Goal: Communication & Community: Answer question/provide support

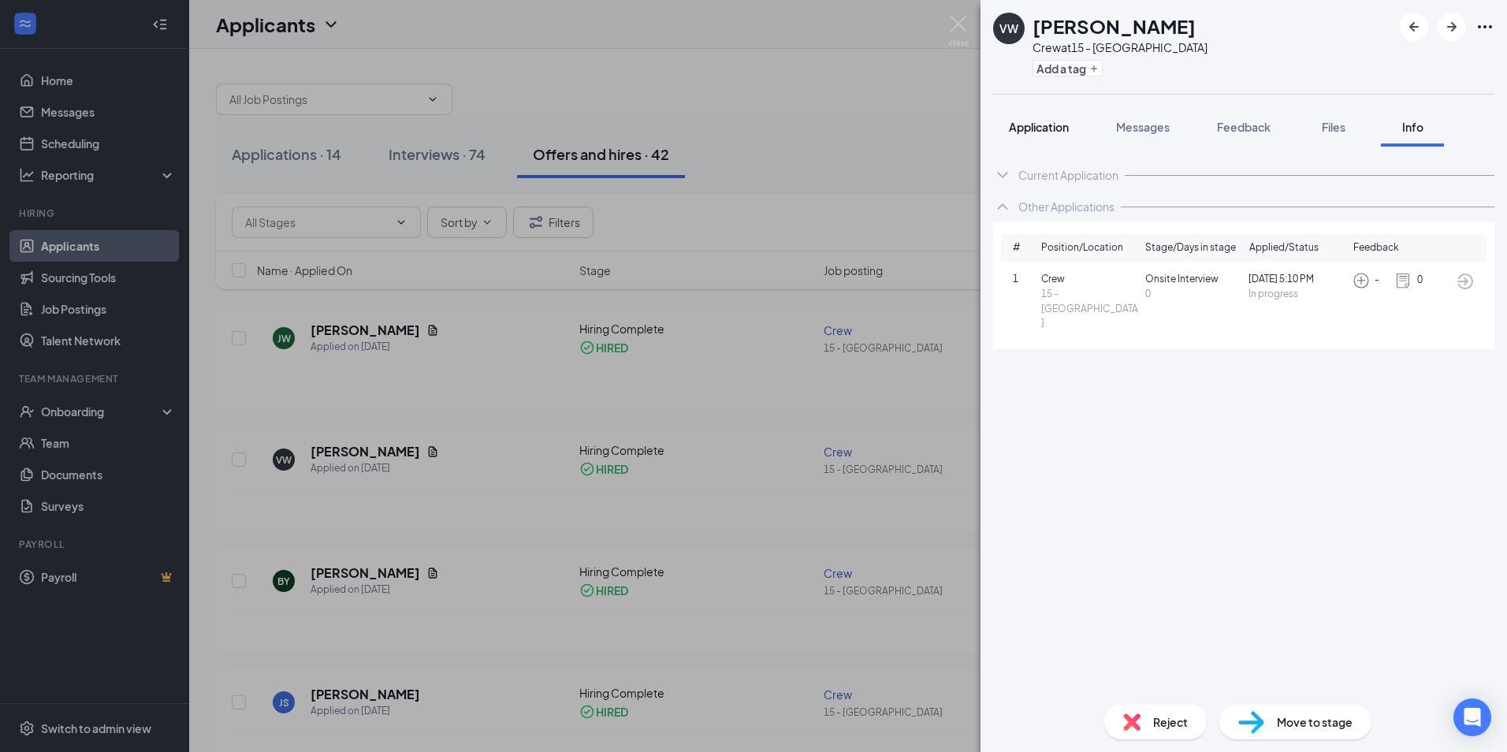
click at [1054, 132] on span "Application" at bounding box center [1039, 127] width 60 height 14
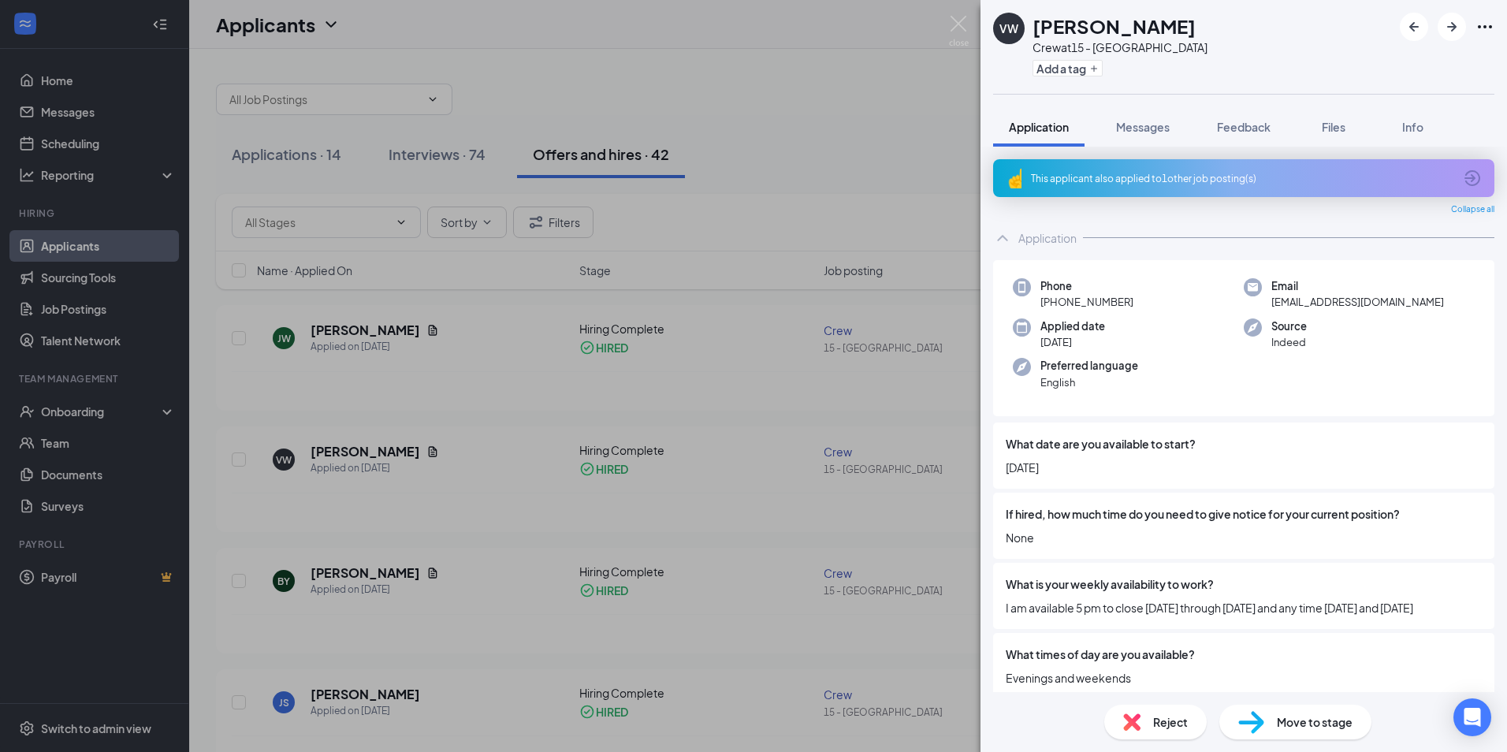
click at [1463, 176] on icon "ArrowCircle" at bounding box center [1472, 178] width 19 height 19
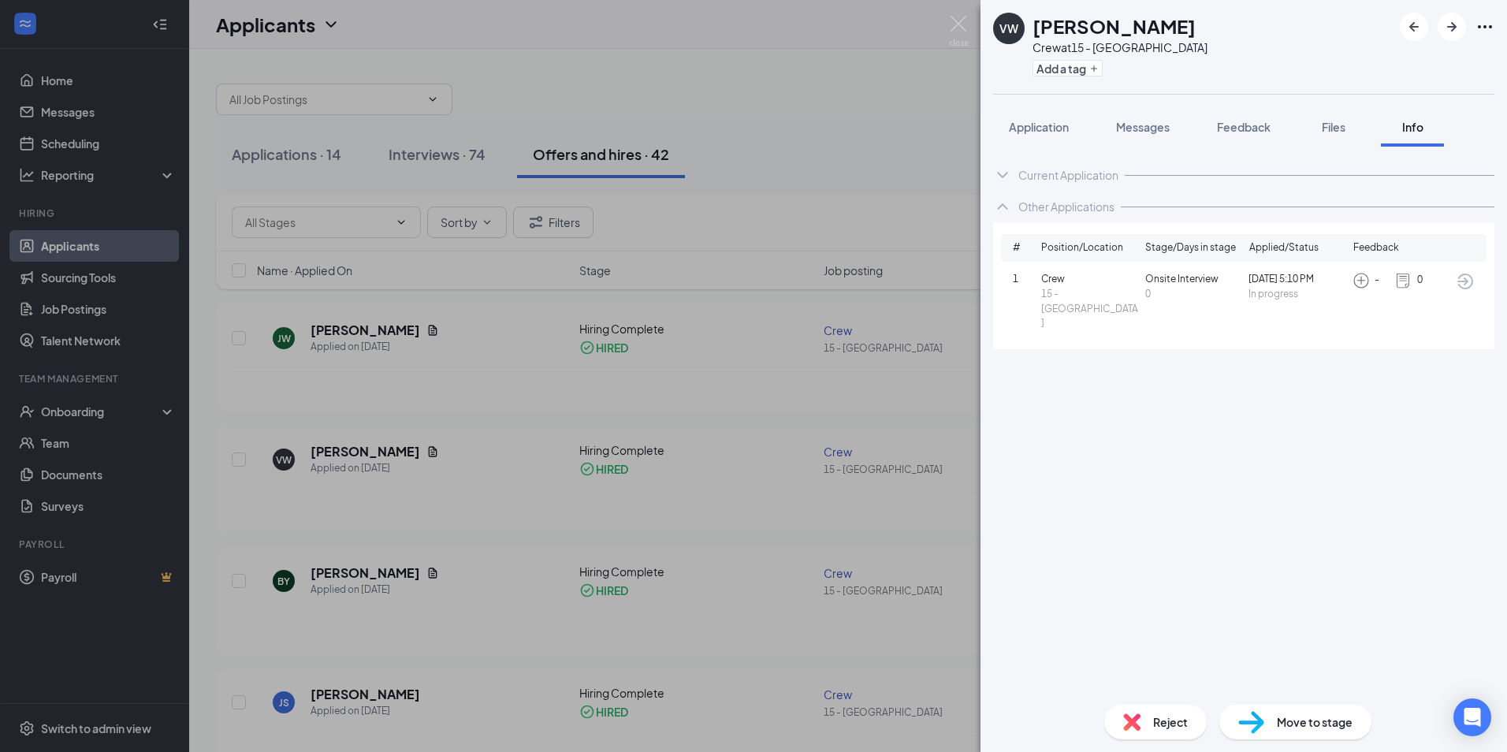
click at [1114, 177] on div "Current Application" at bounding box center [1068, 175] width 100 height 16
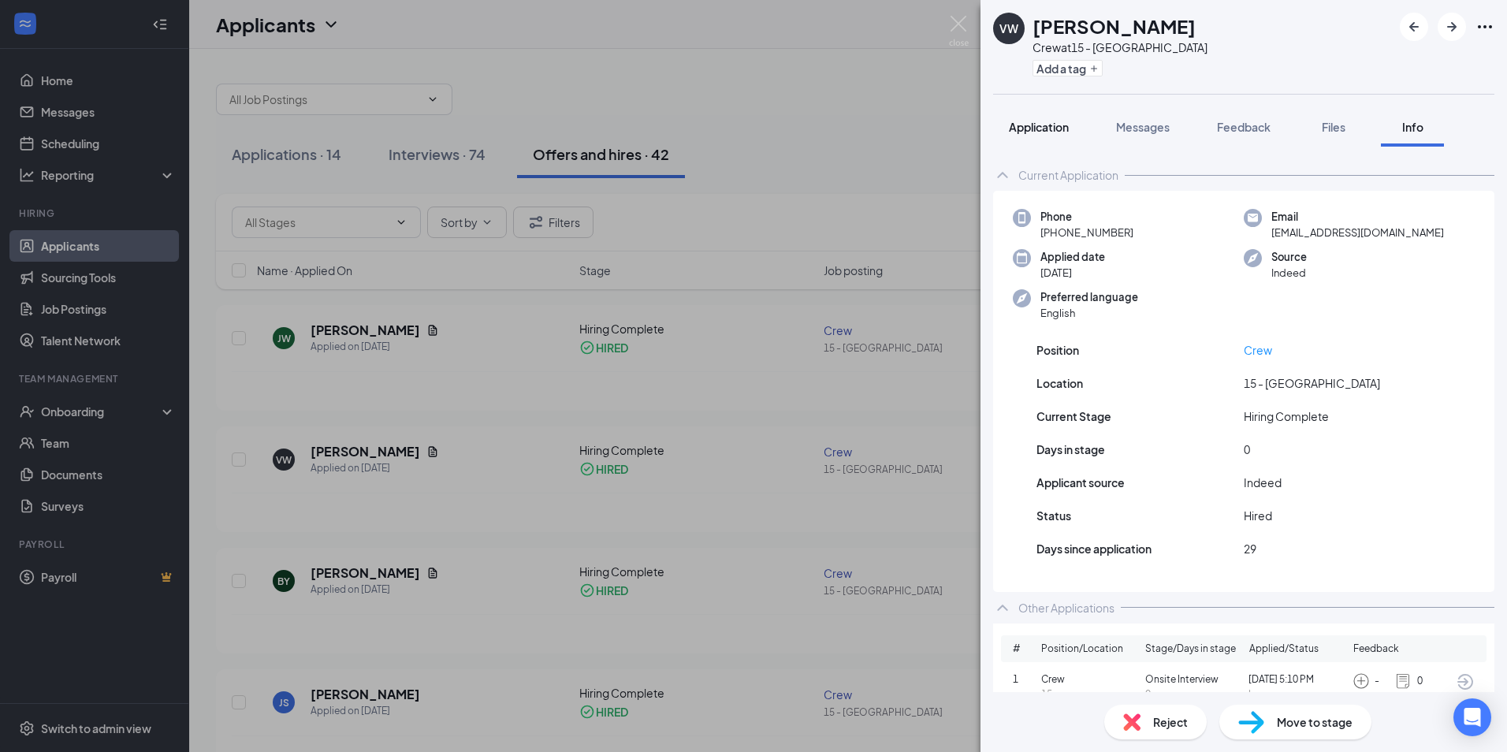
click at [1031, 128] on span "Application" at bounding box center [1039, 127] width 60 height 14
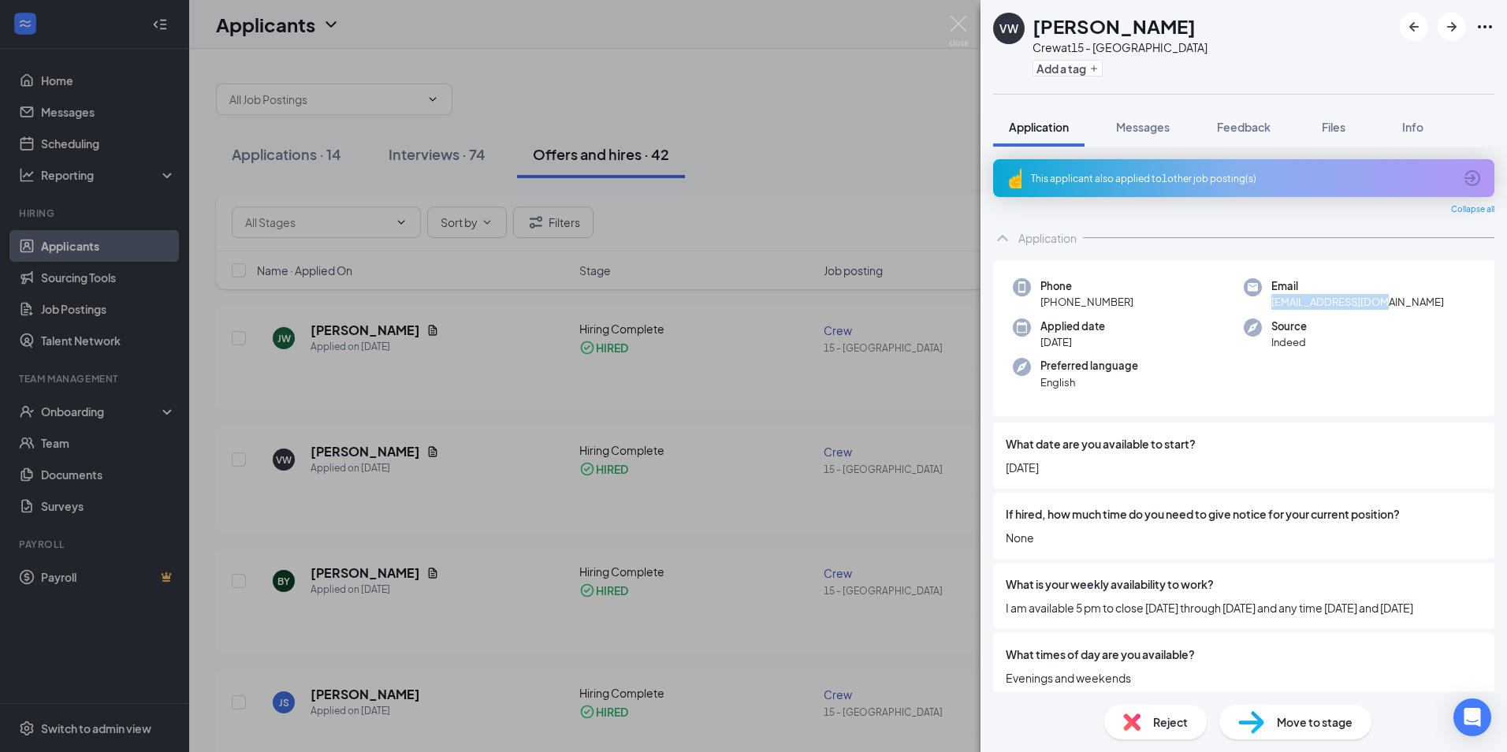
drag, startPoint x: 1382, startPoint y: 303, endPoint x: 1269, endPoint y: 311, distance: 113.8
click at [1269, 311] on div "Phone [PHONE_NUMBER] Email [EMAIL_ADDRESS][DOMAIN_NAME] Applied date [DATE] Sou…" at bounding box center [1243, 338] width 501 height 157
copy span "[EMAIL_ADDRESS][DOMAIN_NAME]"
click at [1422, 117] on button "Info" at bounding box center [1412, 126] width 63 height 39
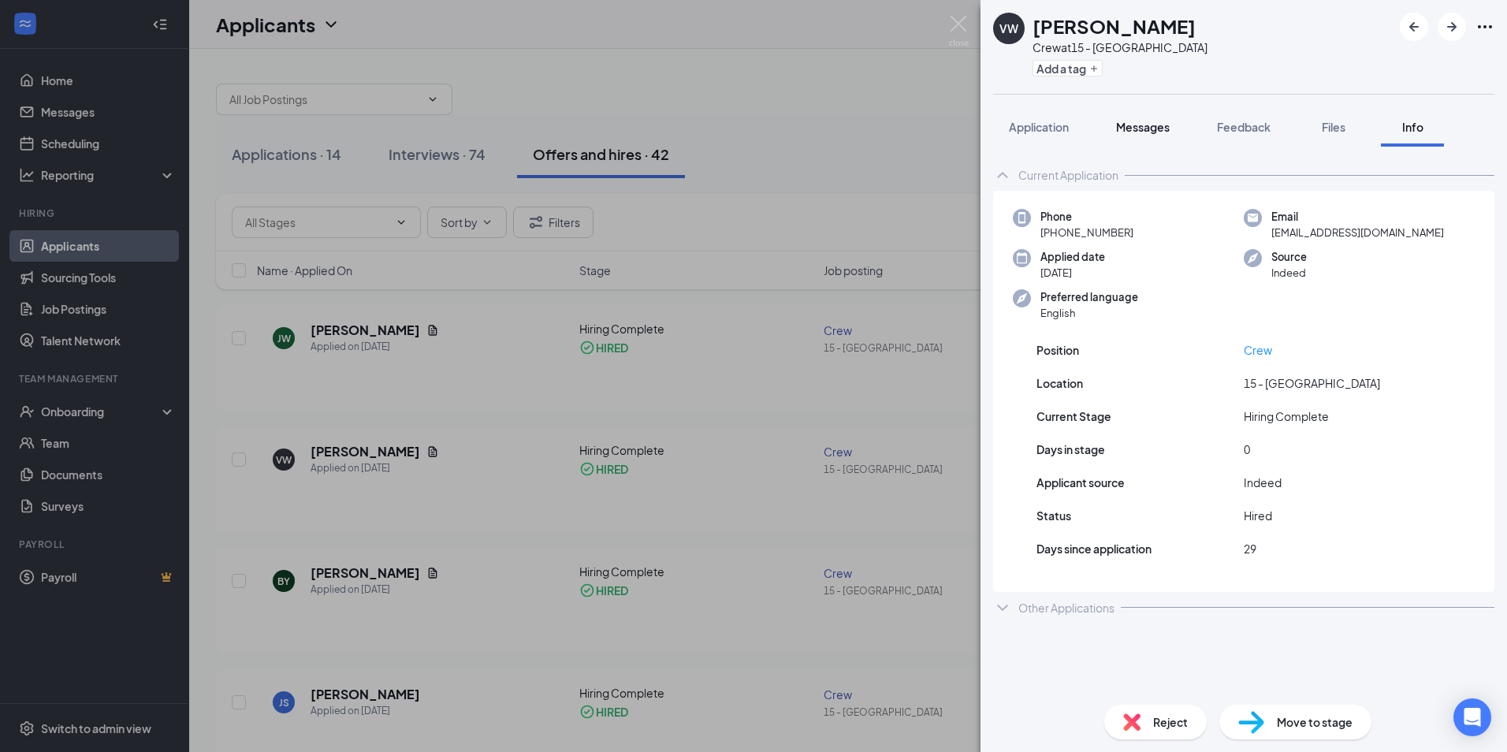
click at [1159, 119] on div "Messages" at bounding box center [1143, 127] width 54 height 16
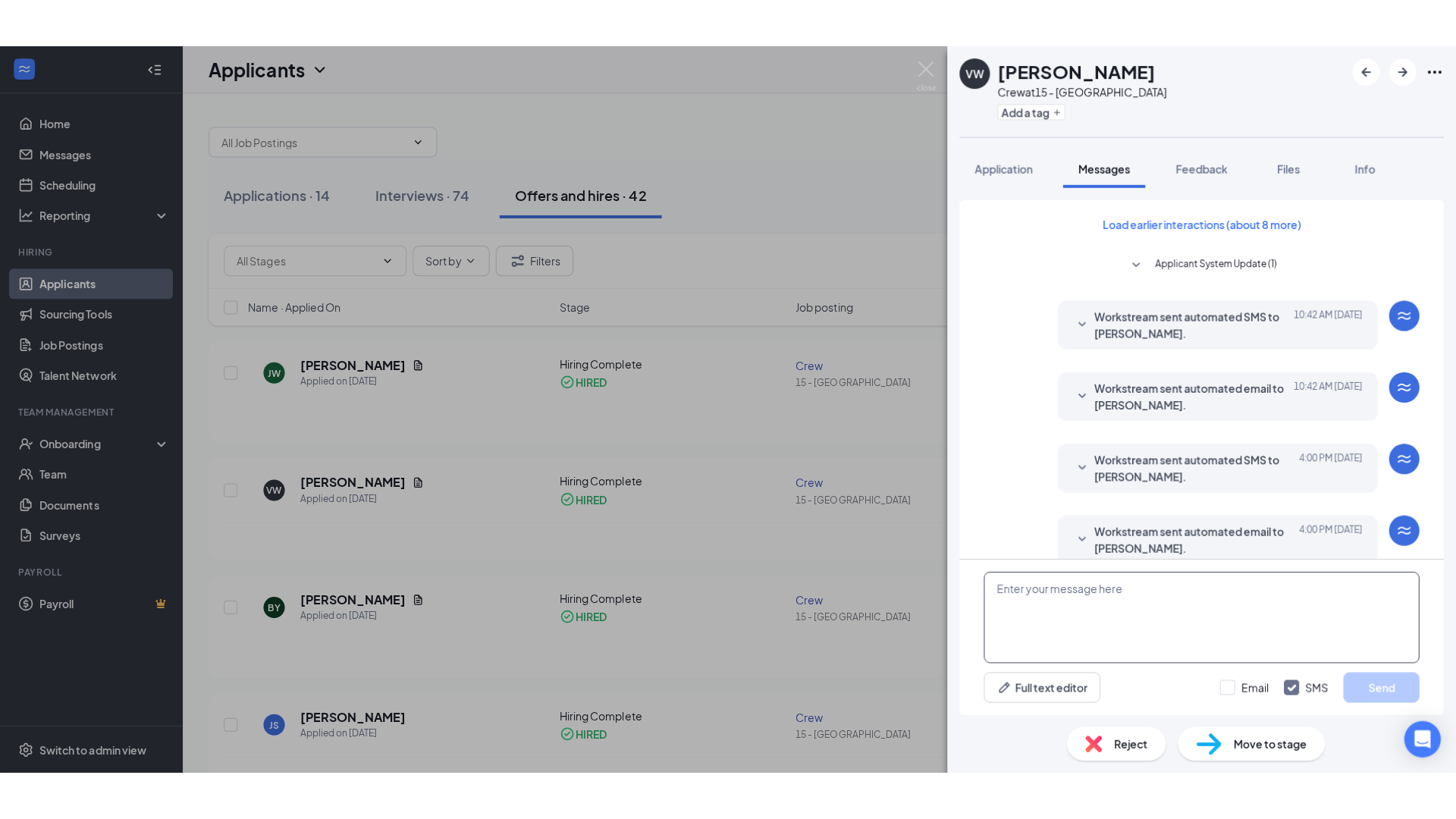
scroll to position [207, 0]
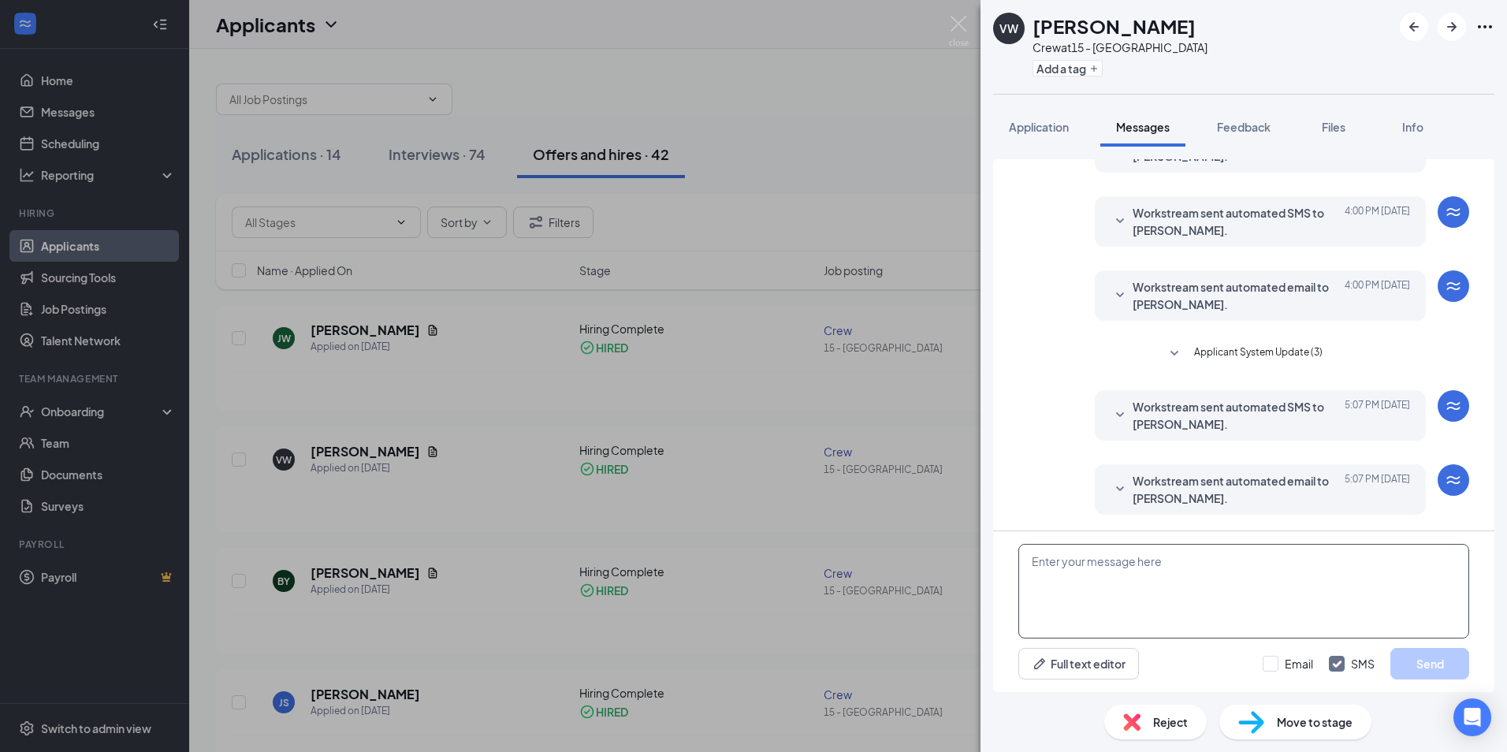
click at [1192, 575] on textarea at bounding box center [1243, 591] width 451 height 95
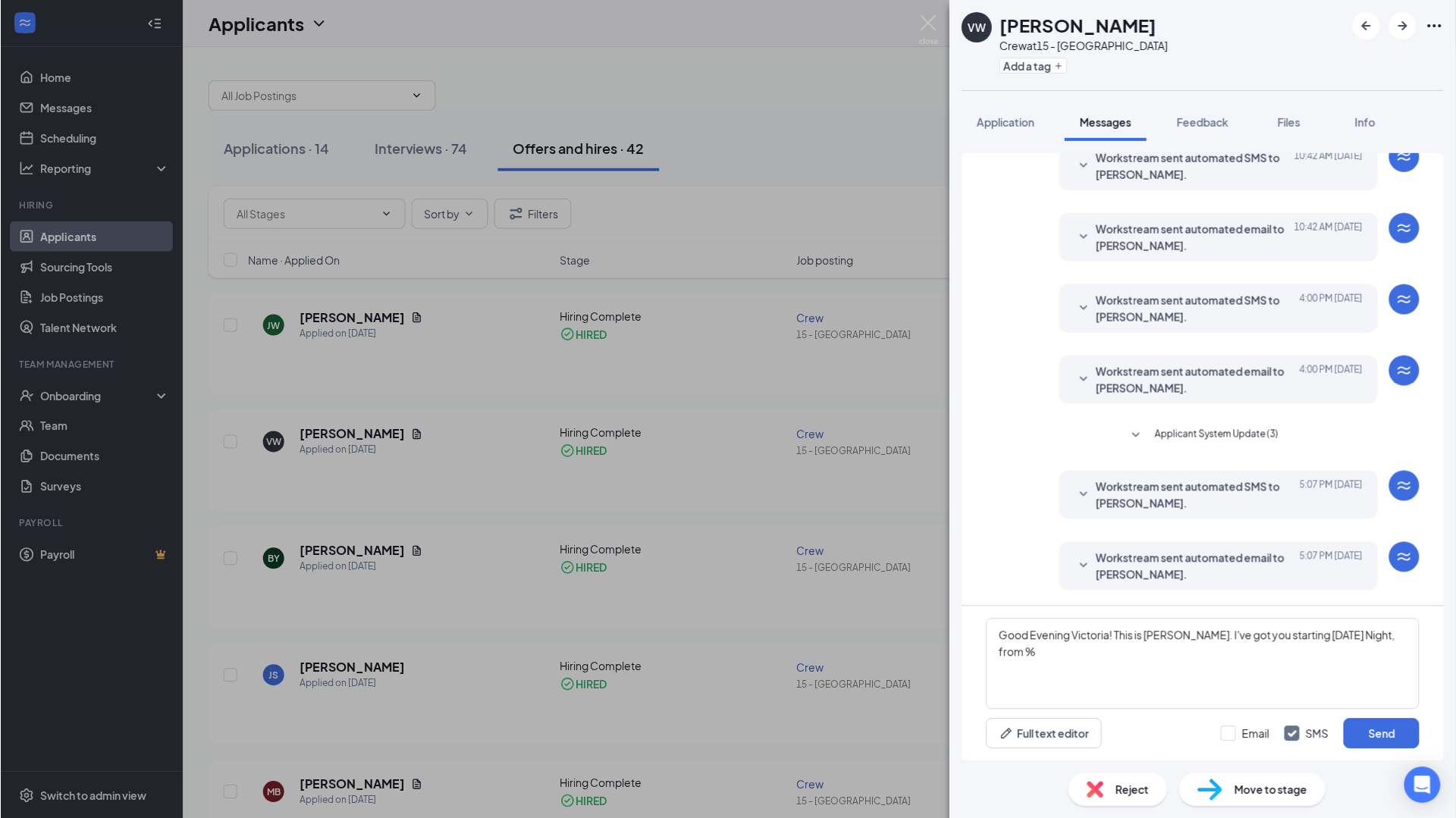
scroll to position [112, 0]
click at [1398, 634] on textarea "Good Evening Victoria! This is [PERSON_NAME]. I've got you starting [DATE] Nigh…" at bounding box center [1203, 664] width 434 height 91
click at [1104, 652] on textarea "Good Evening Victoria! This is [PERSON_NAME]. I've got you starting [DATE] Nigh…" at bounding box center [1203, 664] width 434 height 91
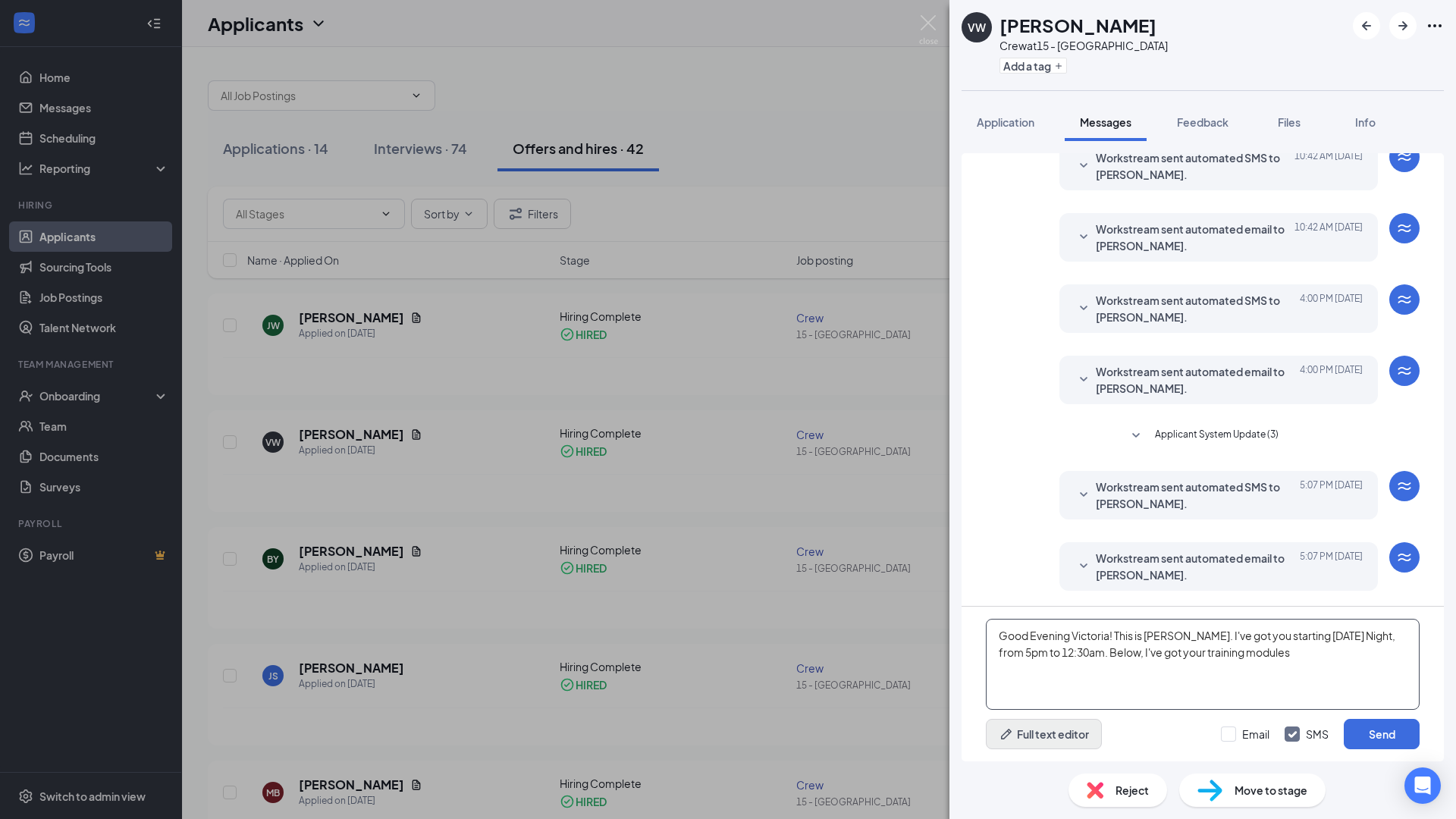
type textarea "Good Evening Victoria! This is [PERSON_NAME]. I've got you starting [DATE] Nigh…"
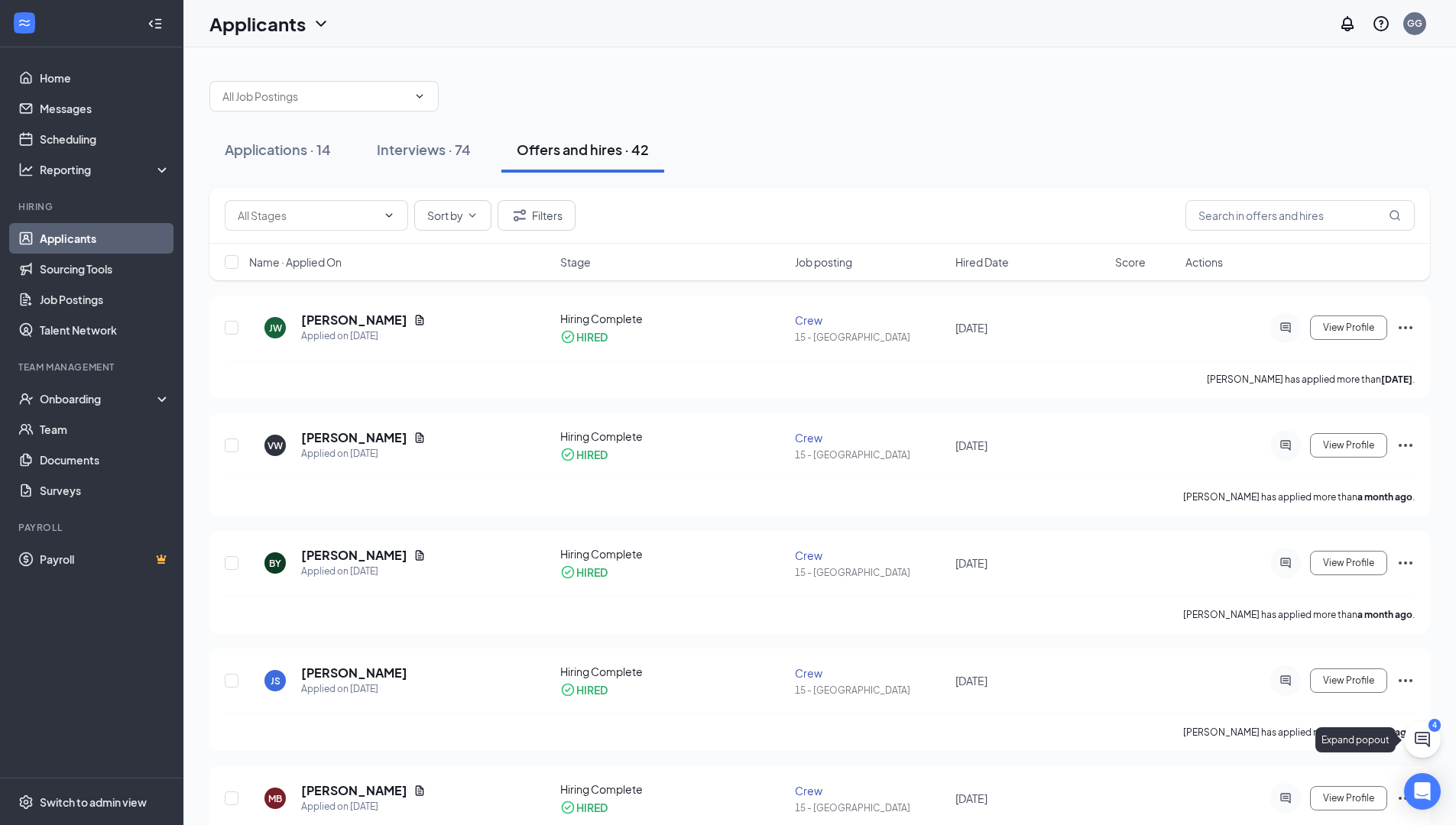
click at [1422, 728] on button at bounding box center [1423, 740] width 37 height 37
click at [1239, 728] on div "4" at bounding box center [1230, 806] width 19 height 18
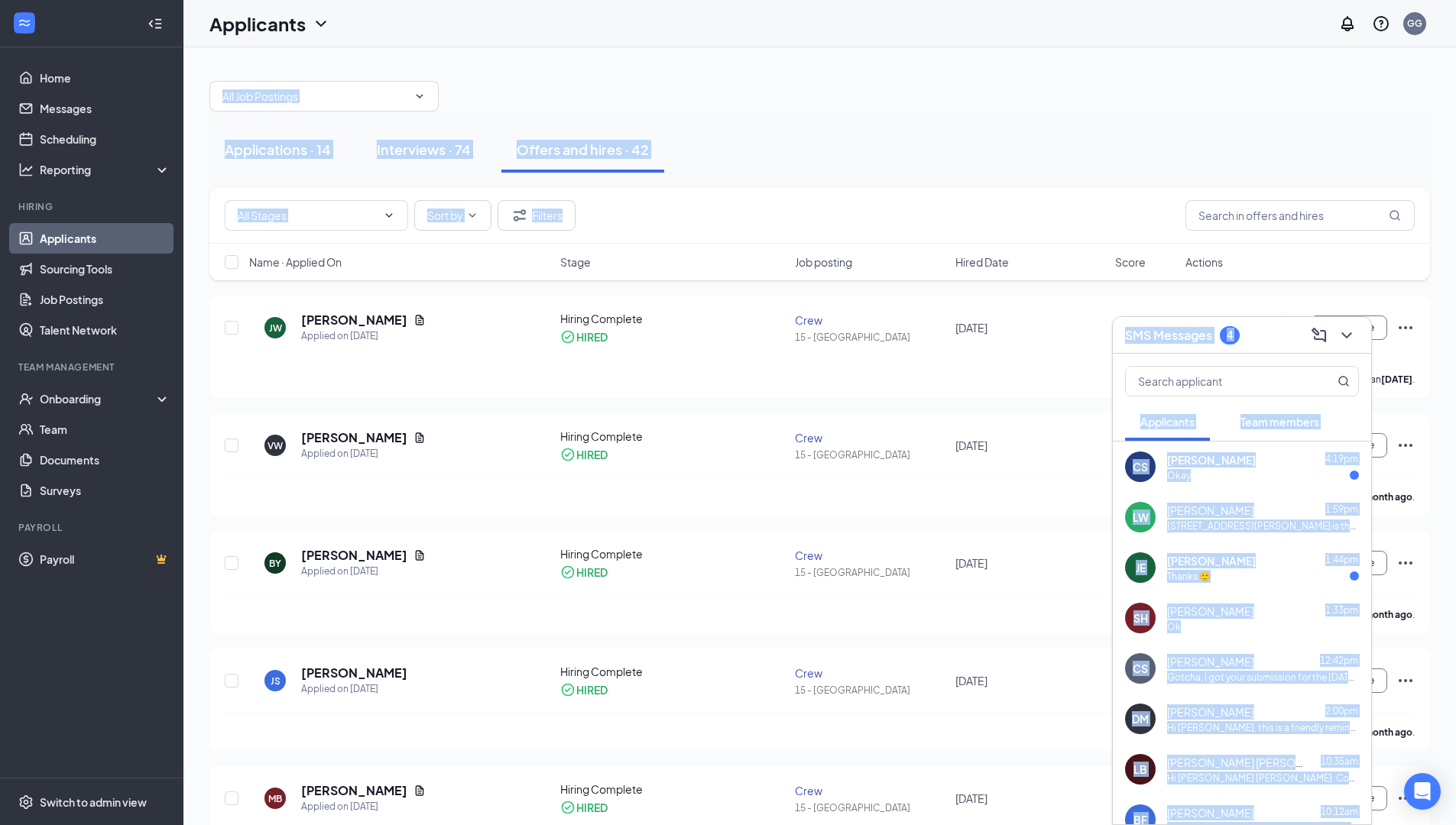
drag, startPoint x: 1125, startPoint y: 0, endPoint x: 684, endPoint y: 178, distance: 475.6
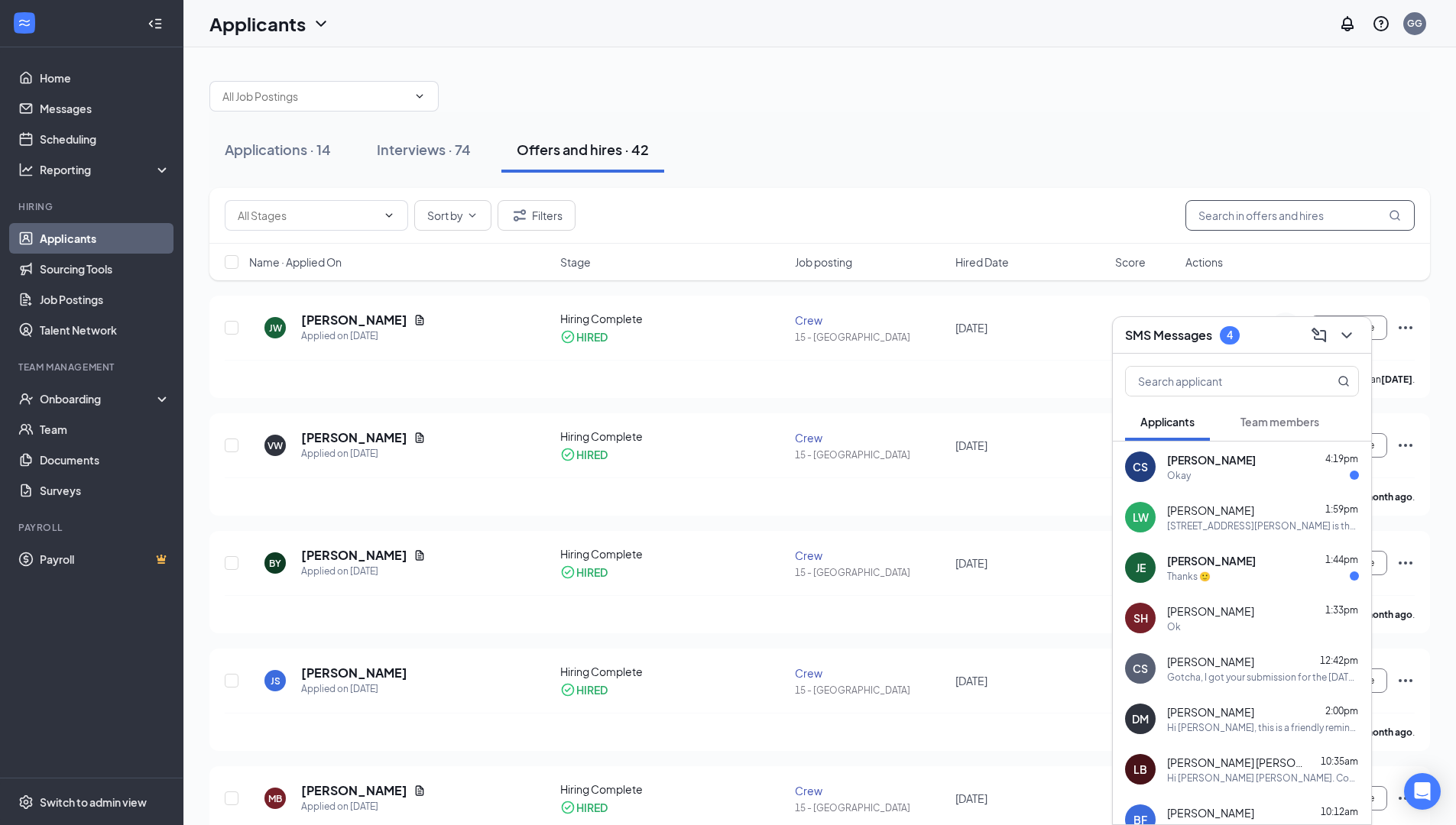
click at [1347, 200] on input "text" at bounding box center [1300, 215] width 229 height 31
drag, startPoint x: 492, startPoint y: 738, endPoint x: 587, endPoint y: 650, distance: 129.5
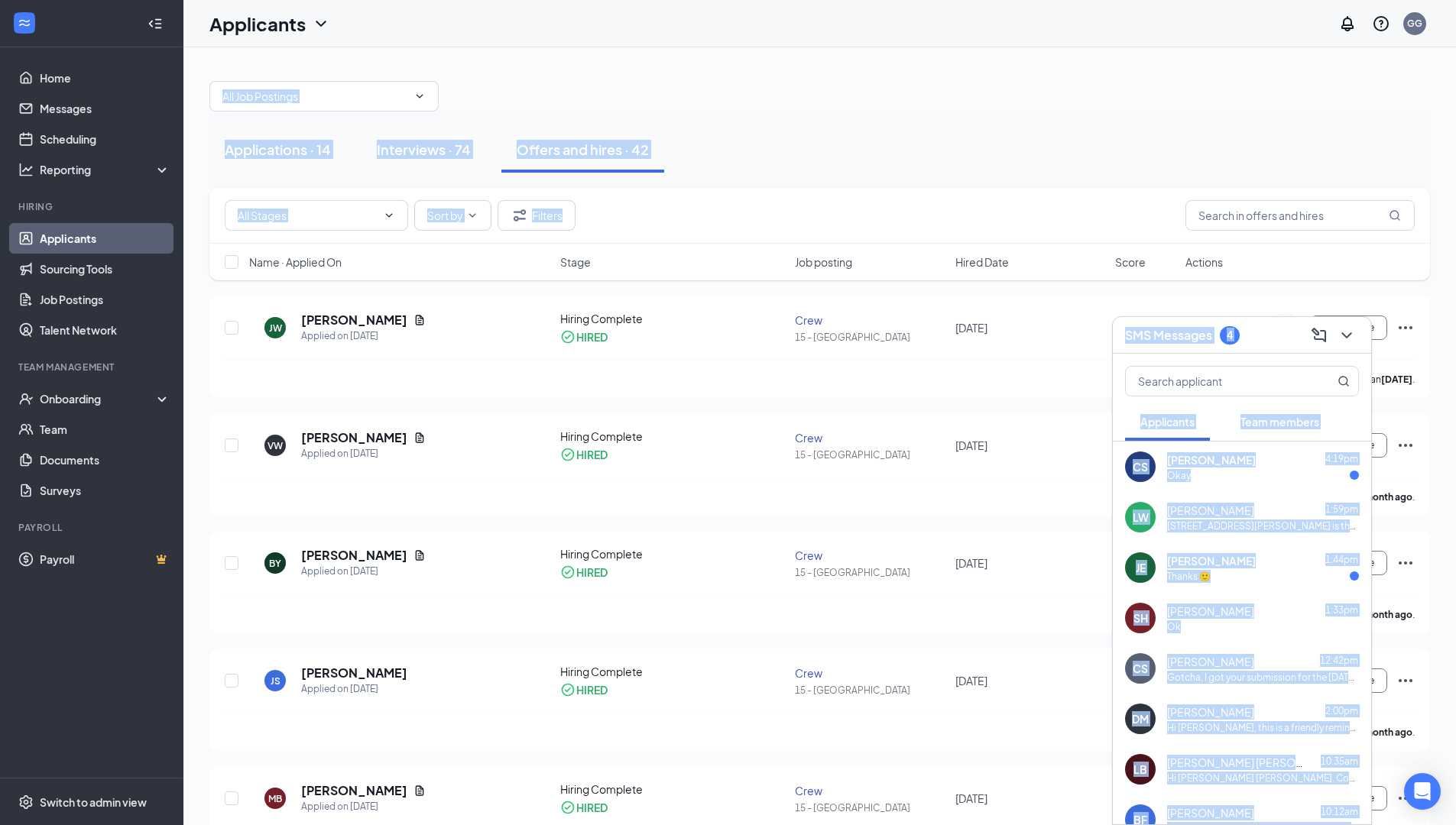
drag, startPoint x: 1259, startPoint y: 0, endPoint x: 1134, endPoint y: 216, distance: 249.6
drag, startPoint x: 1387, startPoint y: 16, endPoint x: 1358, endPoint y: 139, distance: 126.4
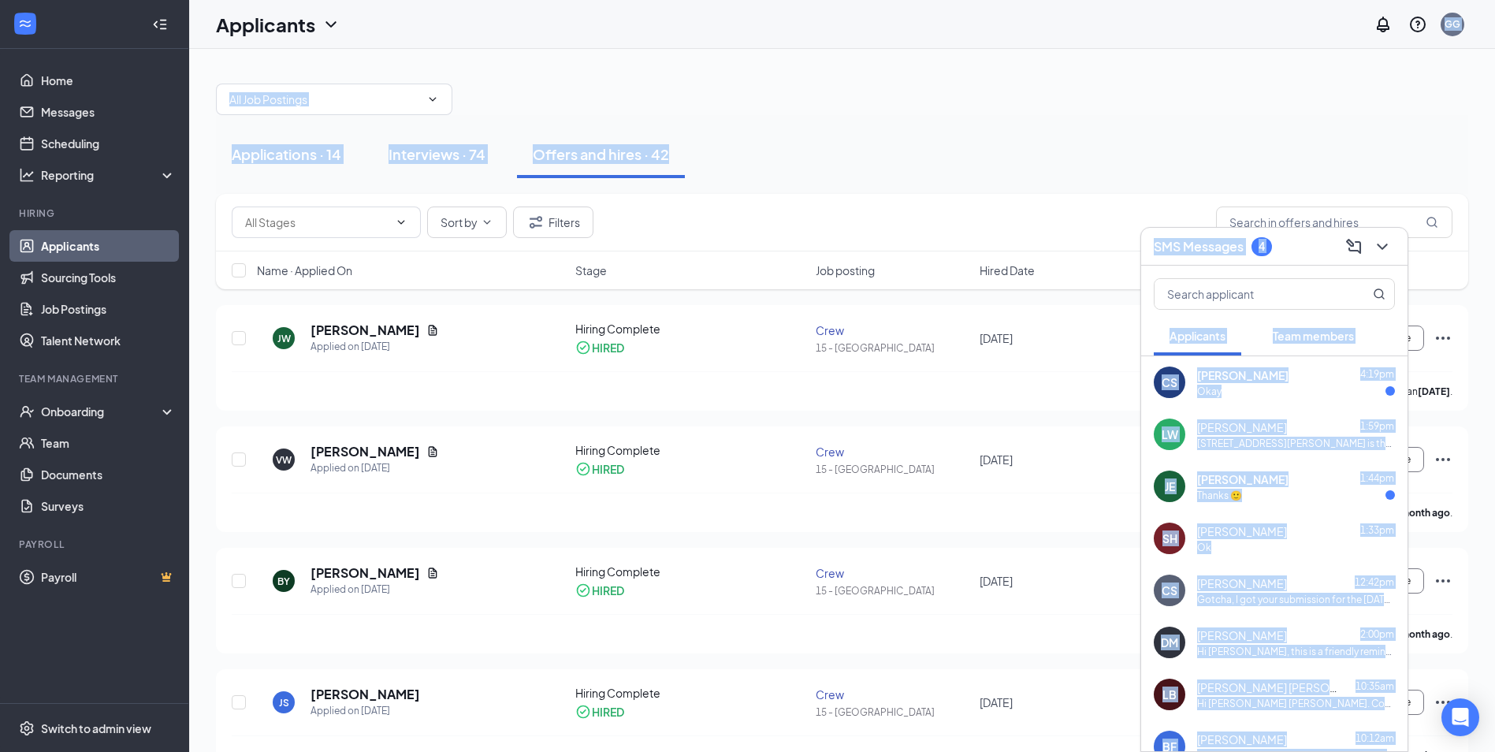
click at [1155, 37] on div "Applicants GG" at bounding box center [842, 24] width 1306 height 49
drag, startPoint x: 928, startPoint y: 139, endPoint x: 844, endPoint y: 155, distance: 85.9
click at [928, 139] on div "Applications · 14 Interviews · 74 Offers and hires · 42" at bounding box center [842, 154] width 1252 height 47
click at [1266, 262] on div "SMS Messages 4" at bounding box center [1274, 247] width 266 height 38
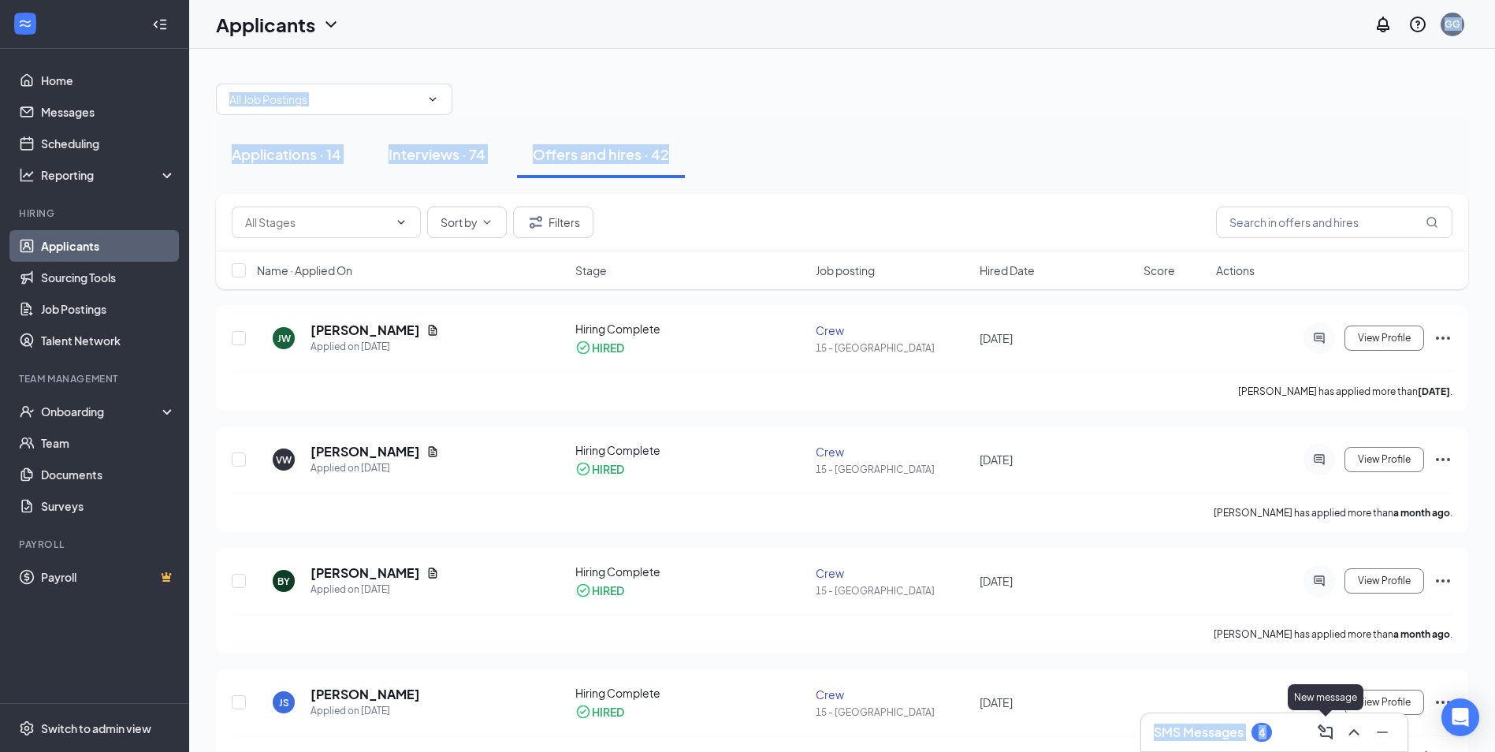
click at [1328, 724] on icon "ComposeMessage" at bounding box center [1325, 732] width 19 height 19
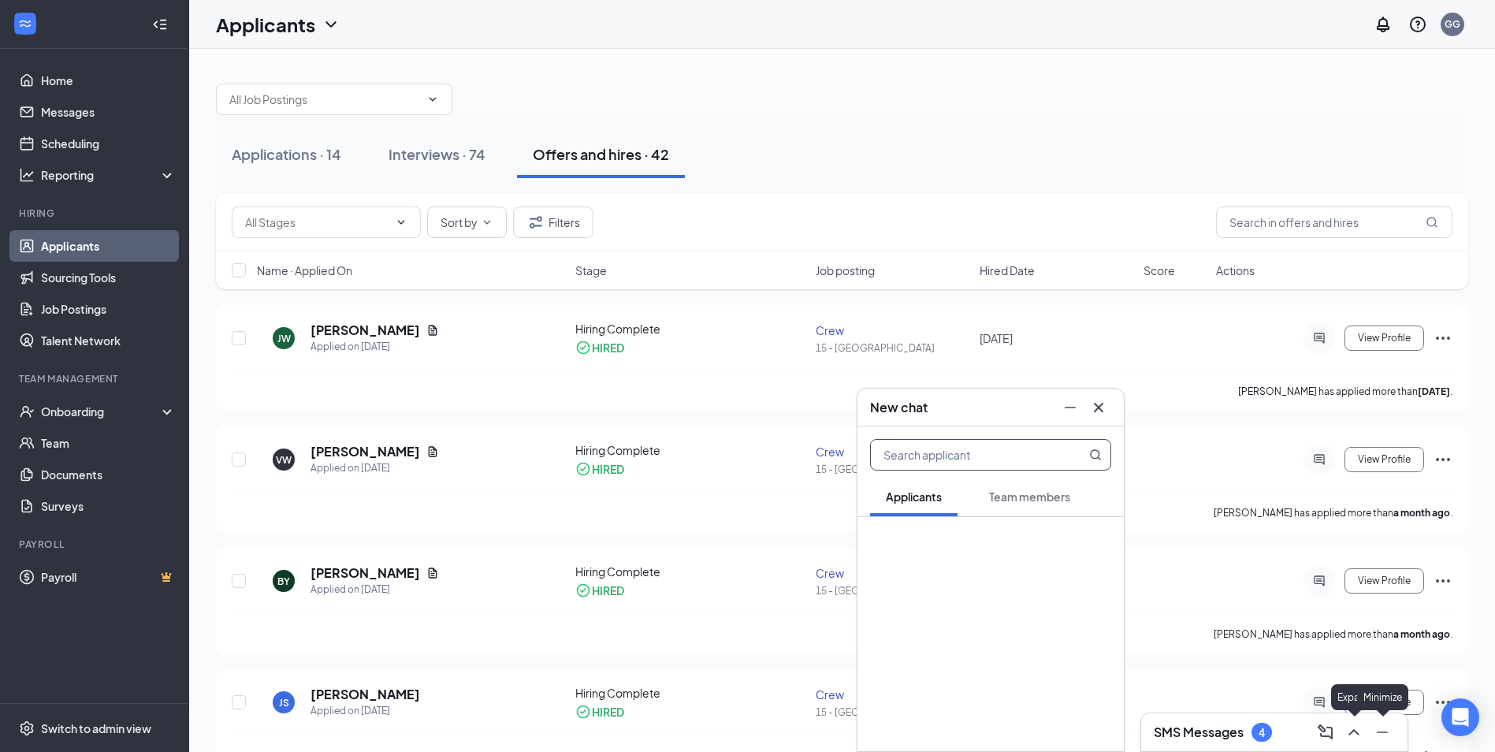
click at [1360, 732] on icon "ChevronUp" at bounding box center [1354, 732] width 19 height 19
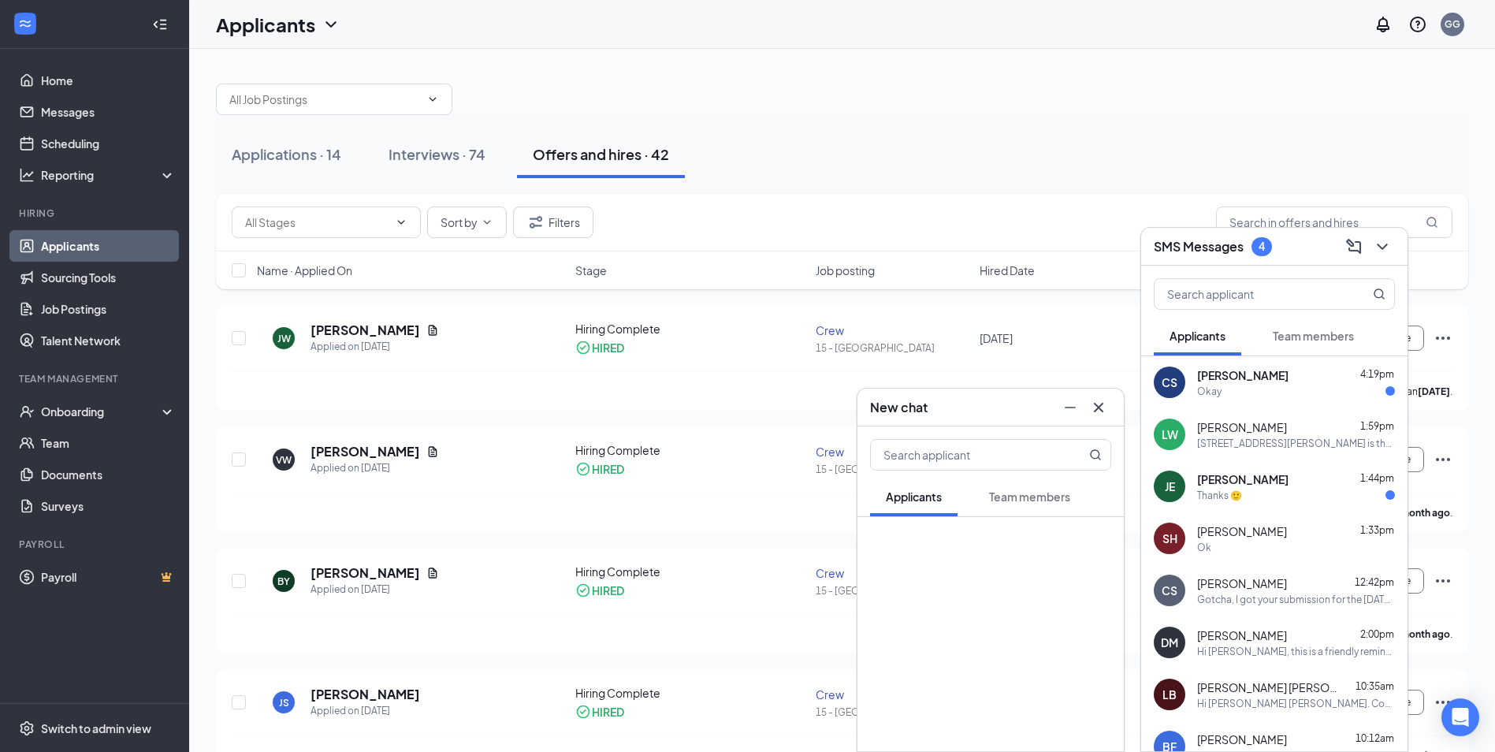
click at [1278, 498] on div "Thanks 🙂" at bounding box center [1296, 495] width 198 height 13
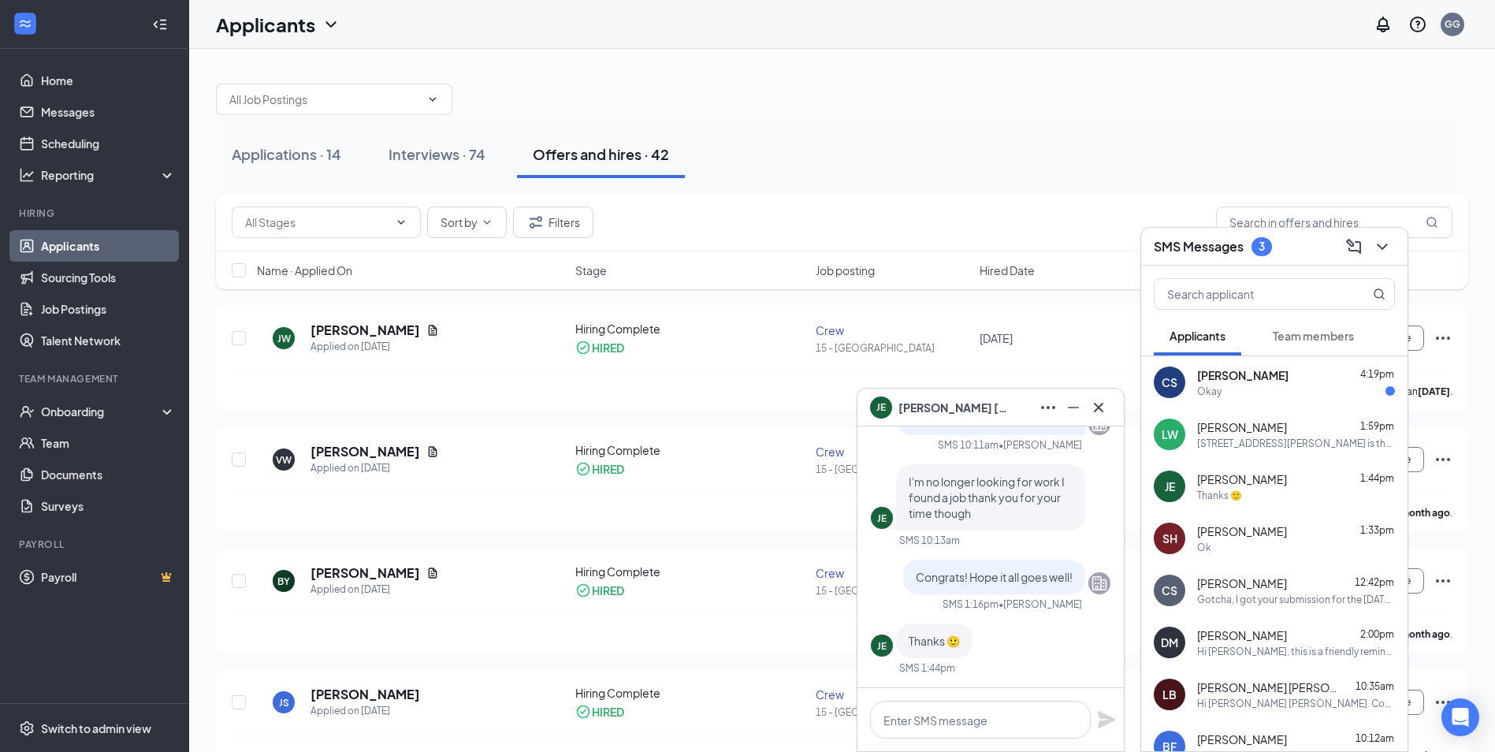
click at [1286, 431] on div "[PERSON_NAME] 1:59pm" at bounding box center [1296, 427] width 198 height 16
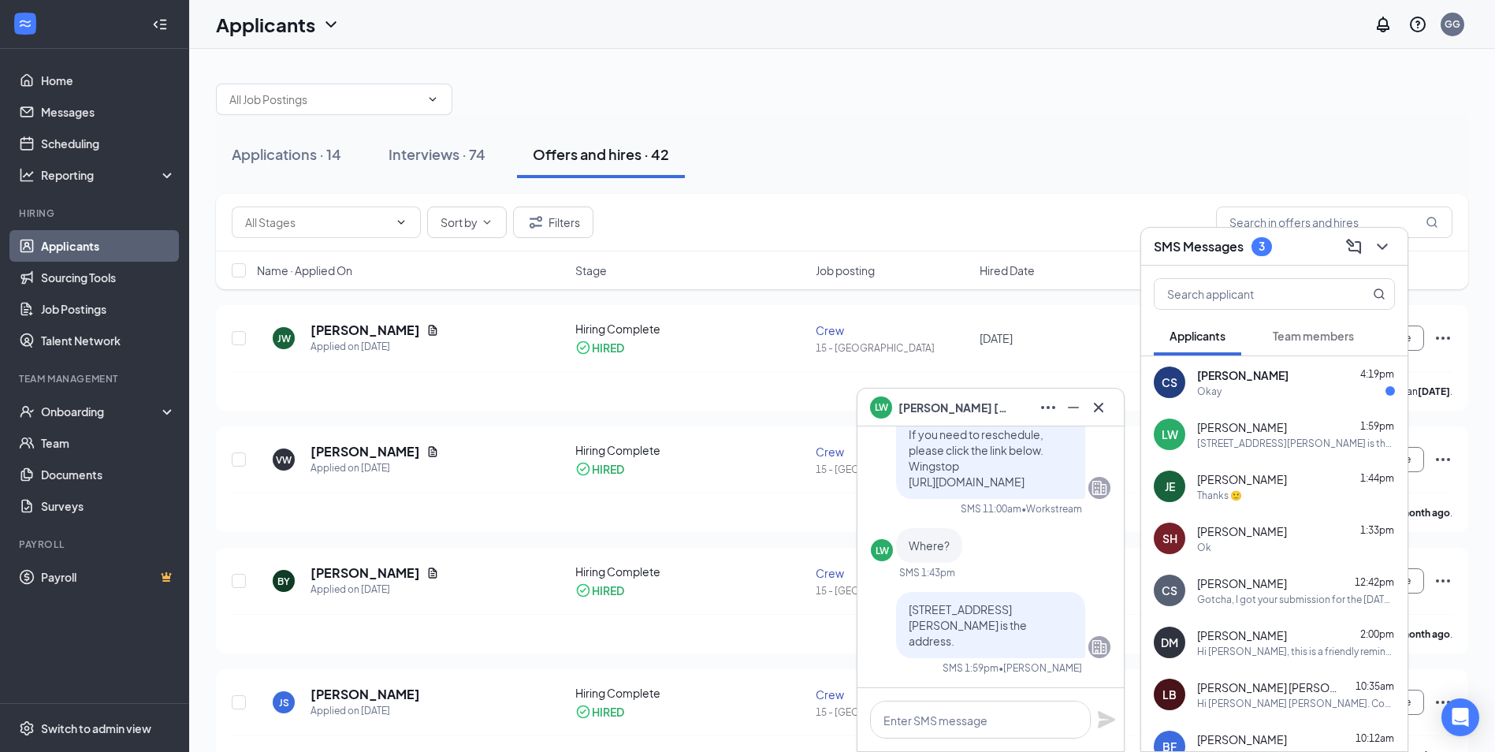
click at [1296, 396] on div "Okay" at bounding box center [1296, 391] width 198 height 13
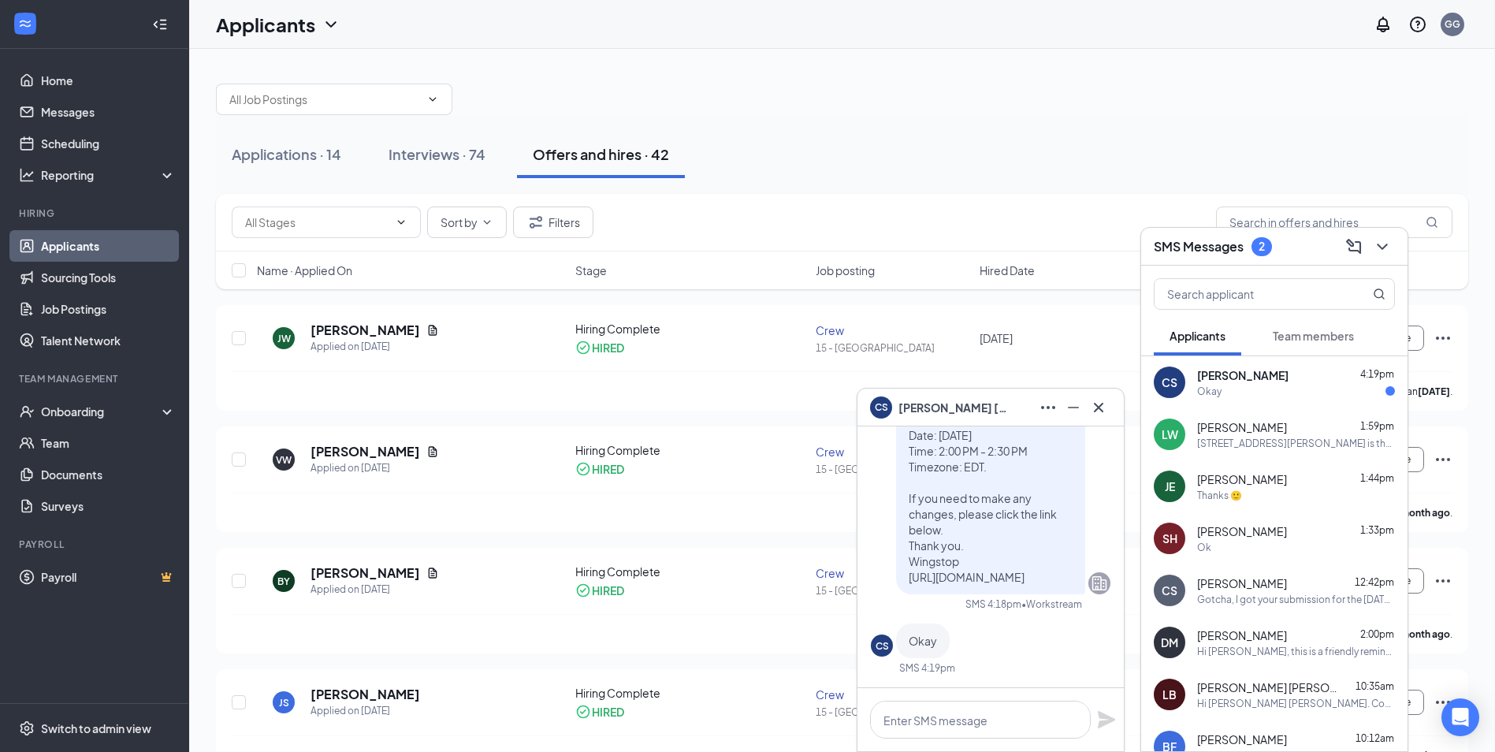
click at [1294, 340] on span "Team members" at bounding box center [1313, 336] width 81 height 14
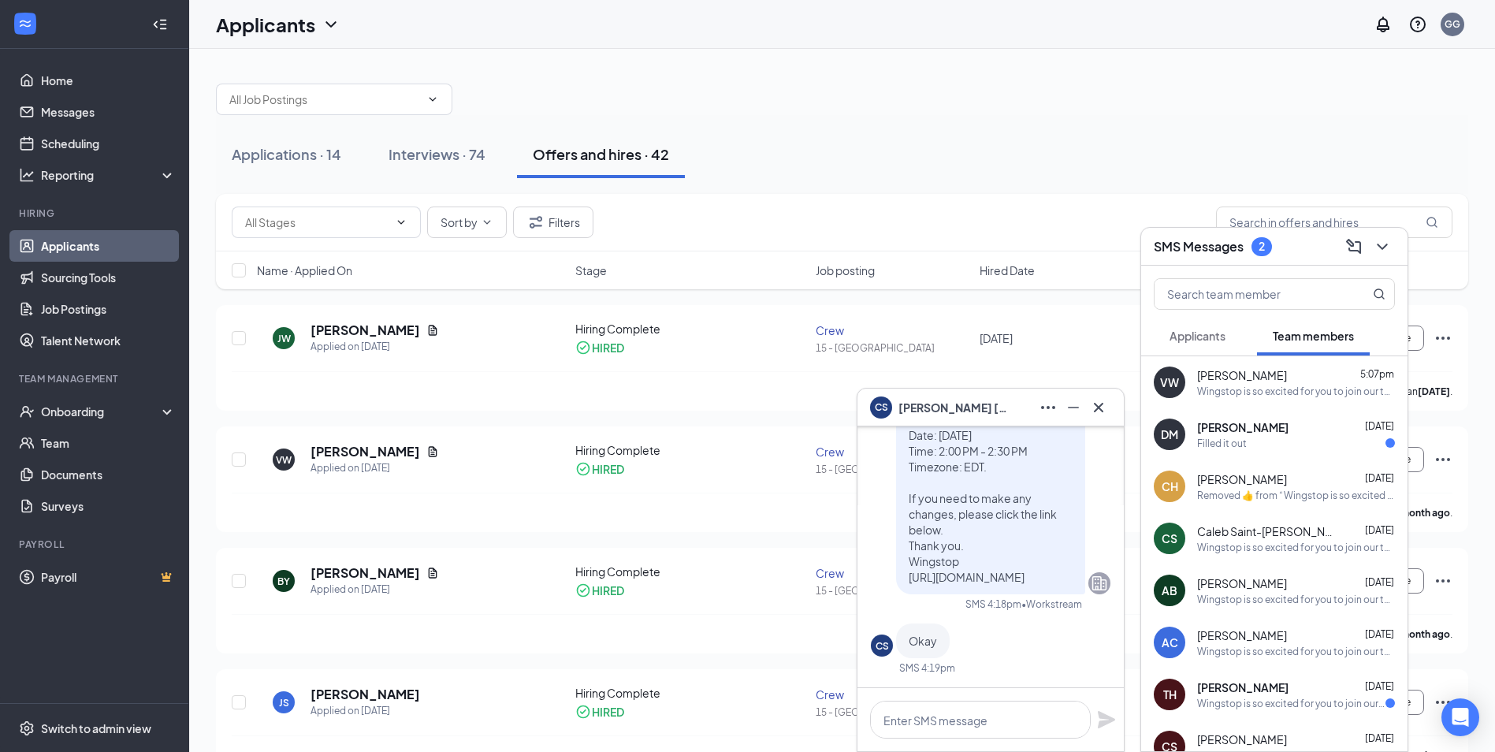
click at [1293, 429] on div "[PERSON_NAME] [DATE]" at bounding box center [1296, 427] width 198 height 16
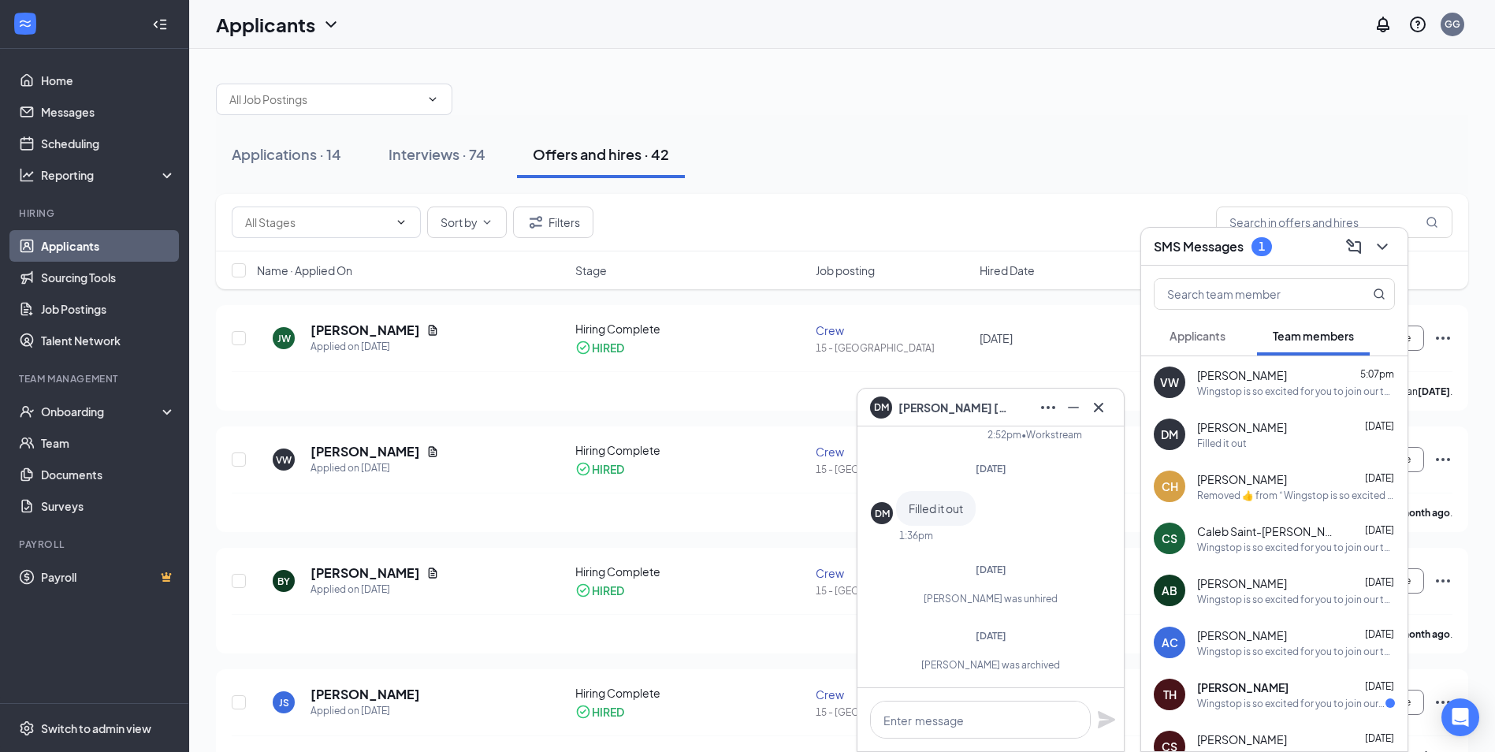
click at [1313, 389] on div "Wingstop is so excited for you to join our team! Do you know anyone else who mi…" at bounding box center [1296, 391] width 198 height 13
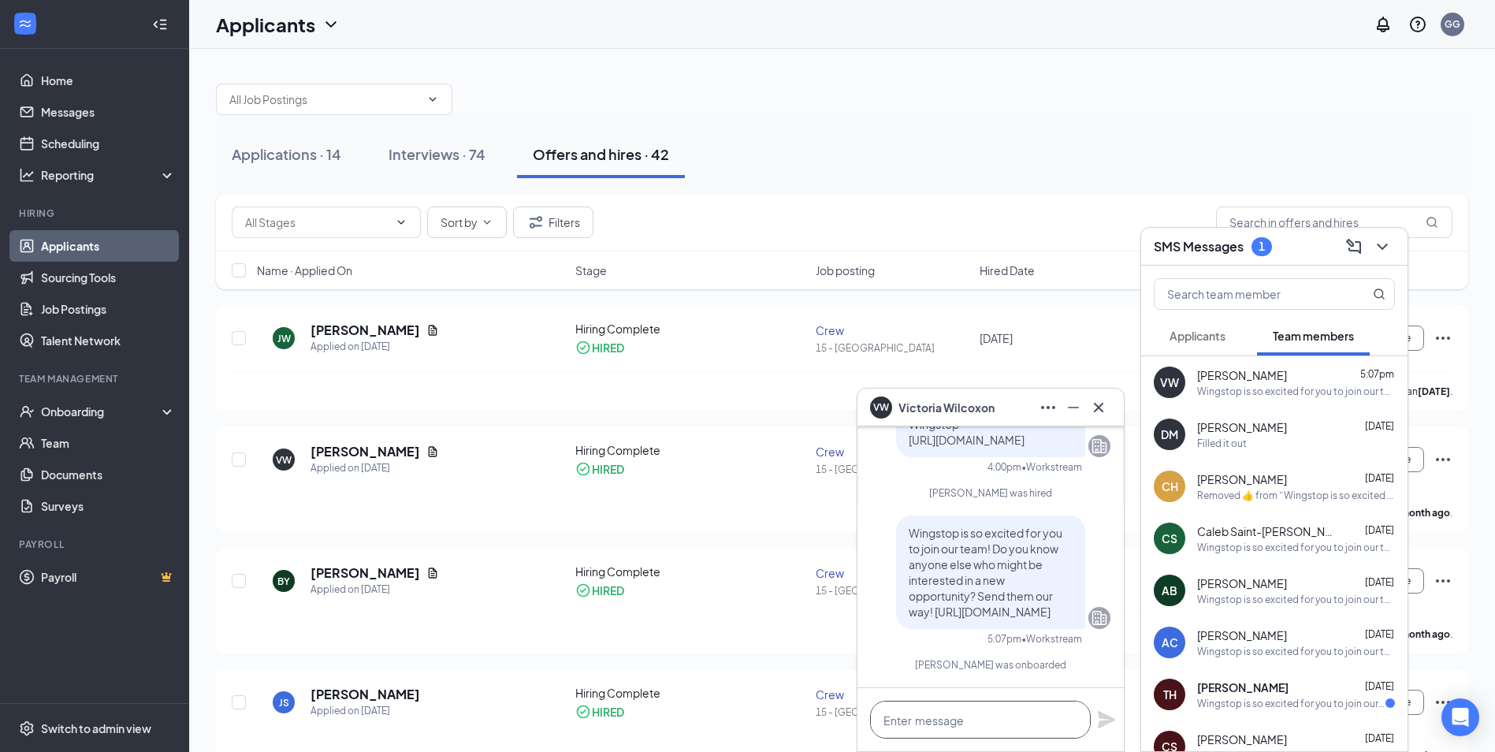
click at [985, 719] on textarea at bounding box center [980, 720] width 221 height 38
type textarea "I"
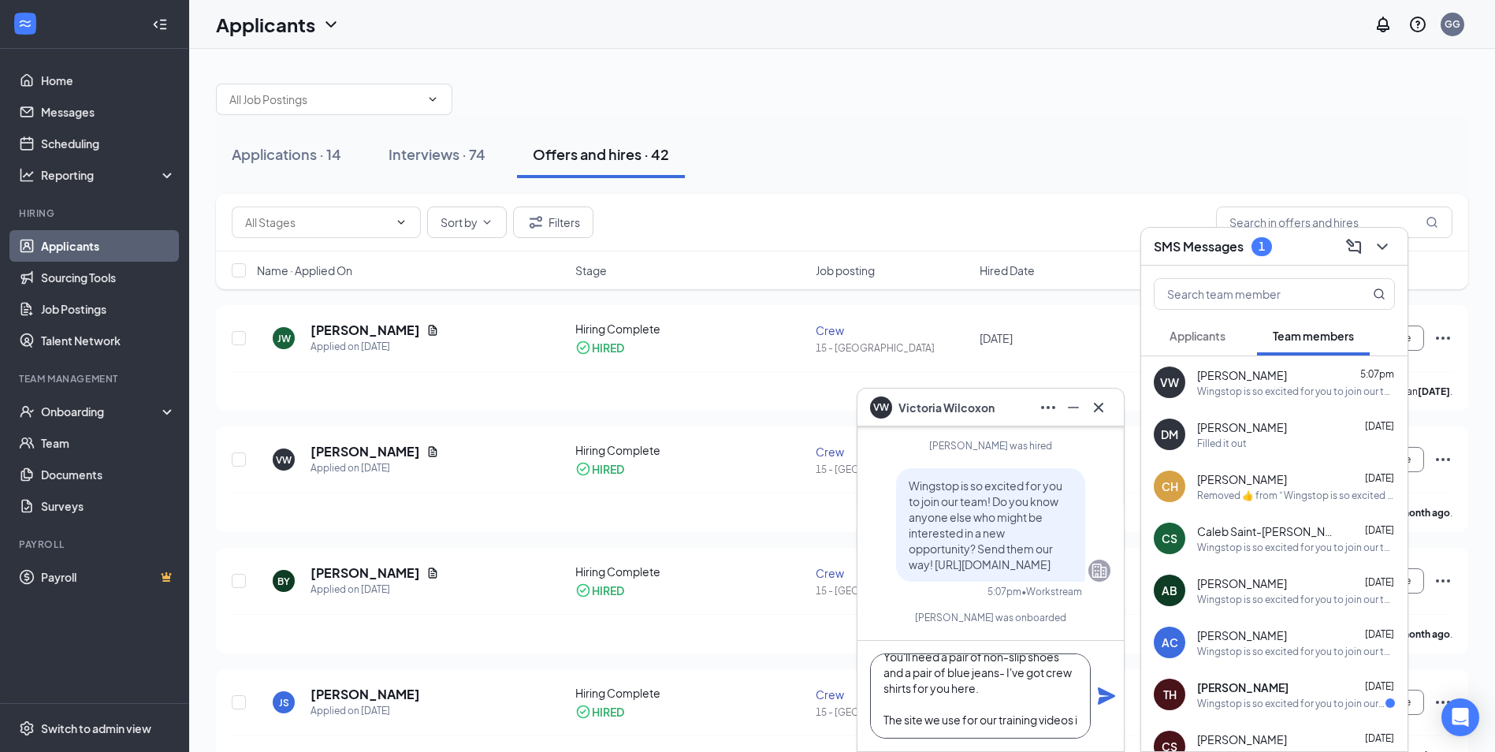
scroll to position [80, 0]
paste textarea "VW0274"
click at [894, 716] on textarea "Hi [PERSON_NAME]! This is [PERSON_NAME]. I've got you starting [DATE] from 5pm …" at bounding box center [980, 695] width 221 height 85
click at [906, 706] on textarea "Hi [PERSON_NAME]! This is [PERSON_NAME]. I've got you starting [DATE] from 5pm …" at bounding box center [980, 695] width 221 height 85
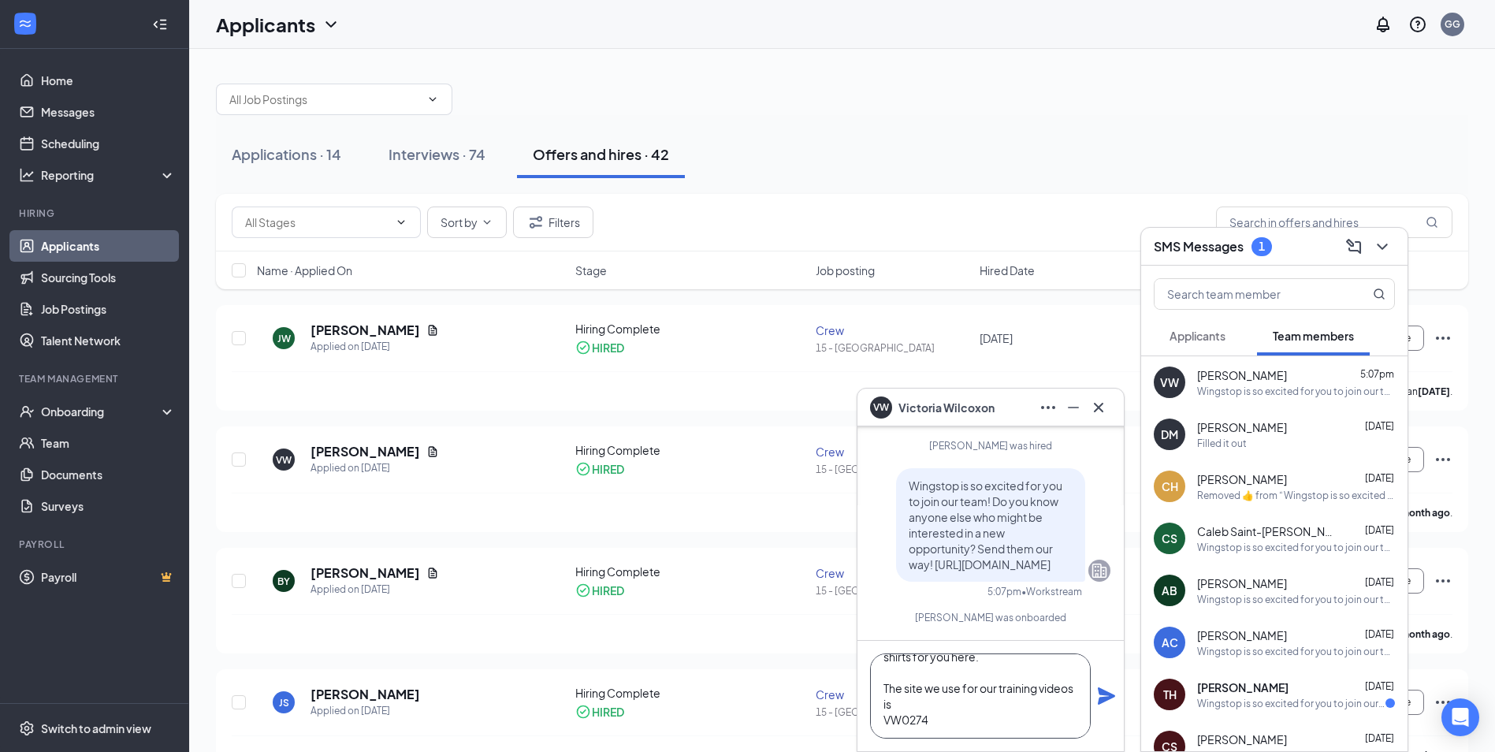
paste textarea "[URL][DOMAIN_NAME]"
click at [895, 701] on textarea "Hi [PERSON_NAME]! This is [PERSON_NAME]. I've got you starting [DATE] from 5pm …" at bounding box center [980, 695] width 221 height 85
click at [1043, 694] on textarea "Hi [PERSON_NAME]! This is [PERSON_NAME]. I've got you starting [DATE] from 5pm …" at bounding box center [980, 695] width 221 height 85
click at [1075, 689] on textarea "Hi [PERSON_NAME]! This is [PERSON_NAME]. I've got you starting [DATE] from 5pm …" at bounding box center [980, 695] width 221 height 85
click at [889, 702] on textarea "Hi [PERSON_NAME]! This is [PERSON_NAME]. I've got you starting [DATE] from 5pm …" at bounding box center [980, 695] width 221 height 85
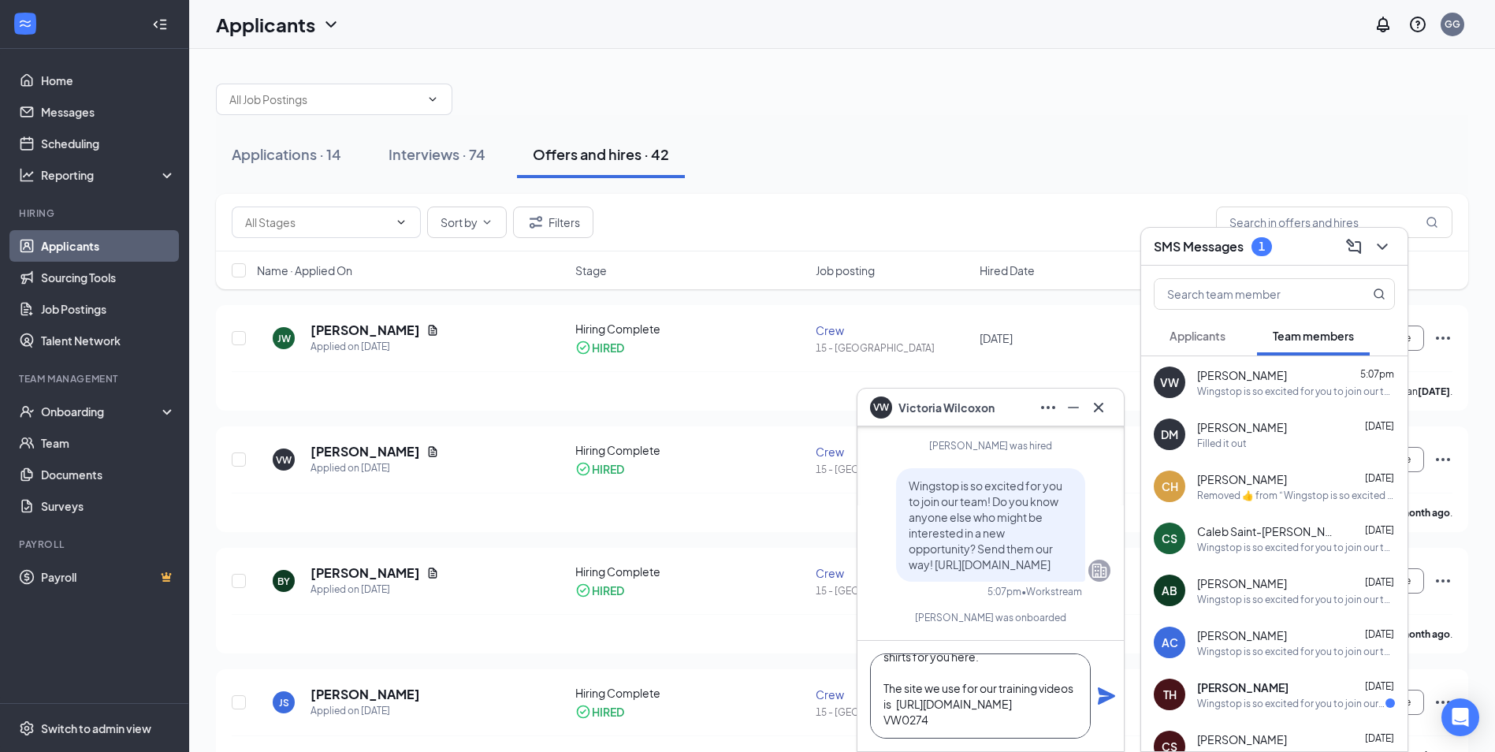
click at [897, 702] on textarea "Hi [PERSON_NAME]! This is [PERSON_NAME]. I've got you starting [DATE] from 5pm …" at bounding box center [980, 695] width 221 height 85
click at [893, 706] on textarea "Hi [PERSON_NAME]! This is [PERSON_NAME]. I've got you starting [DATE] from 5pm …" at bounding box center [980, 695] width 221 height 85
click at [963, 731] on textarea "Hi [PERSON_NAME]! This is [PERSON_NAME]. I've got you starting [DATE] from 5pm …" at bounding box center [980, 695] width 221 height 85
click at [884, 726] on textarea "Hi [PERSON_NAME]! This is [PERSON_NAME]. I've got you starting [DATE] from 5pm …" at bounding box center [980, 695] width 221 height 85
click at [1032, 719] on textarea "Hi [PERSON_NAME]! This is [PERSON_NAME]. I've got you starting [DATE] from 5pm …" at bounding box center [980, 695] width 221 height 85
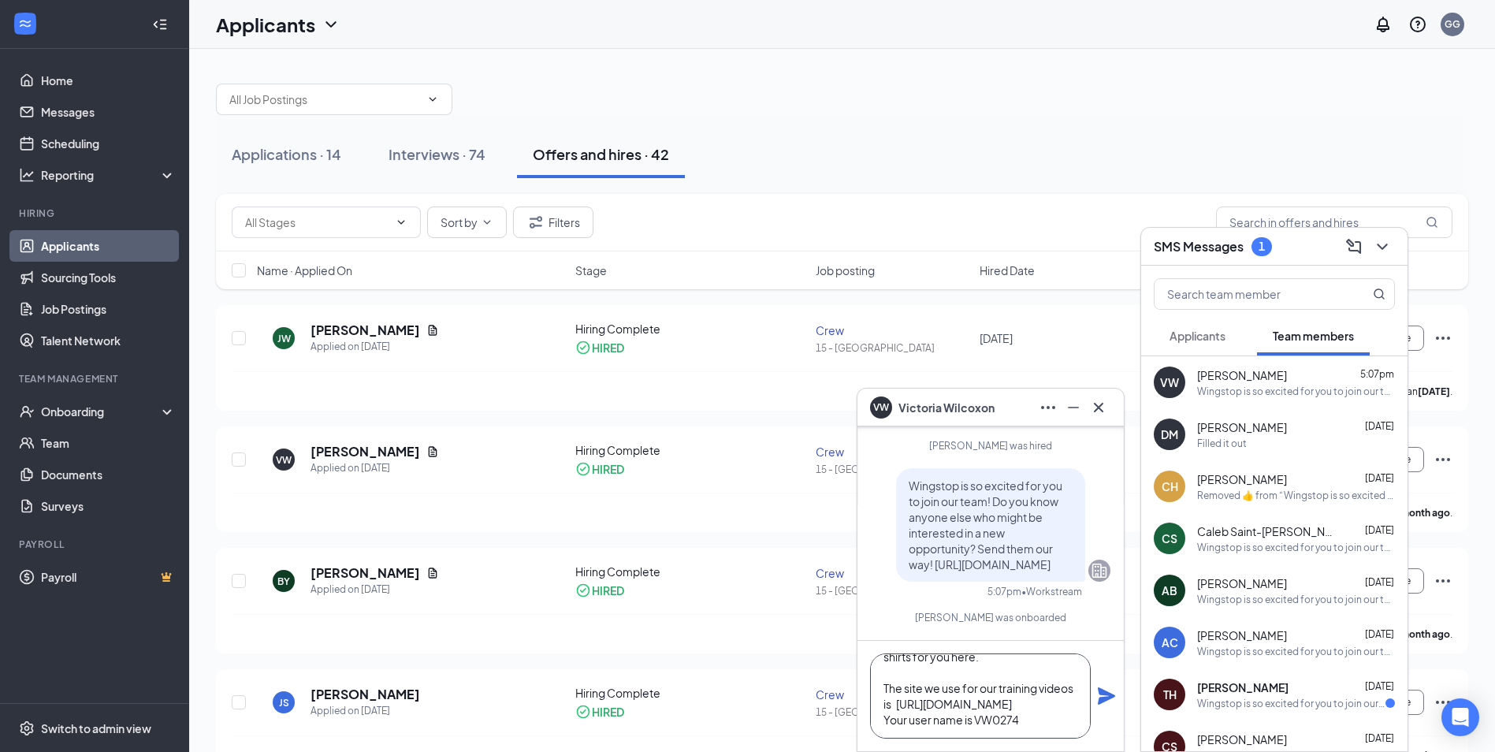
scroll to position [111, 0]
drag, startPoint x: 973, startPoint y: 706, endPoint x: 868, endPoint y: 700, distance: 105.8
click at [868, 700] on div "Hi [PERSON_NAME]! This is [PERSON_NAME]. I've got you starting [DATE] from 5pm …" at bounding box center [990, 696] width 266 height 110
click at [886, 720] on textarea "Hi [PERSON_NAME]! This is [PERSON_NAME]. I've got you starting [DATE] from 5pm …" at bounding box center [980, 695] width 221 height 85
click at [1050, 683] on textarea "Hi [PERSON_NAME]! This is [PERSON_NAME]. I've got you starting [DATE] from 5pm …" at bounding box center [980, 695] width 221 height 85
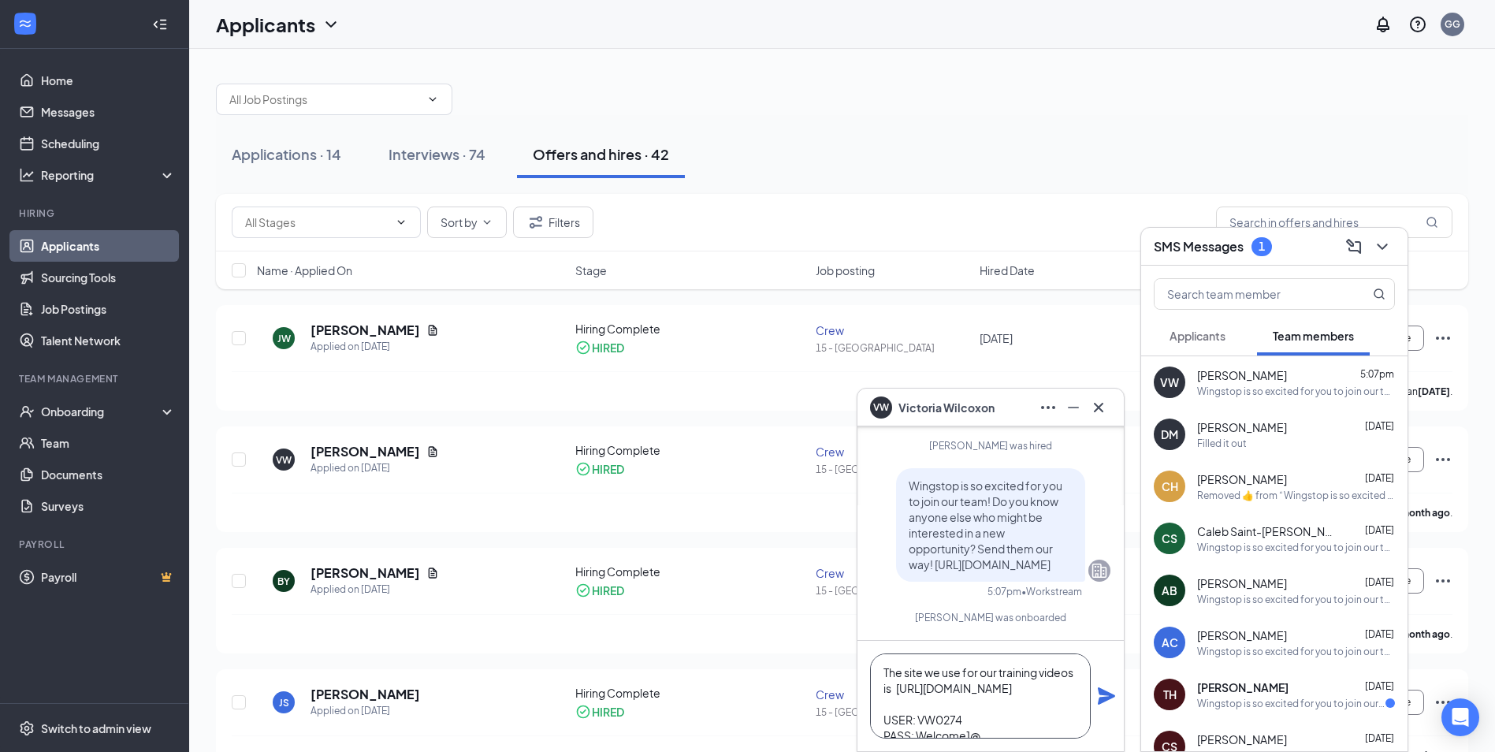
scroll to position [127, 0]
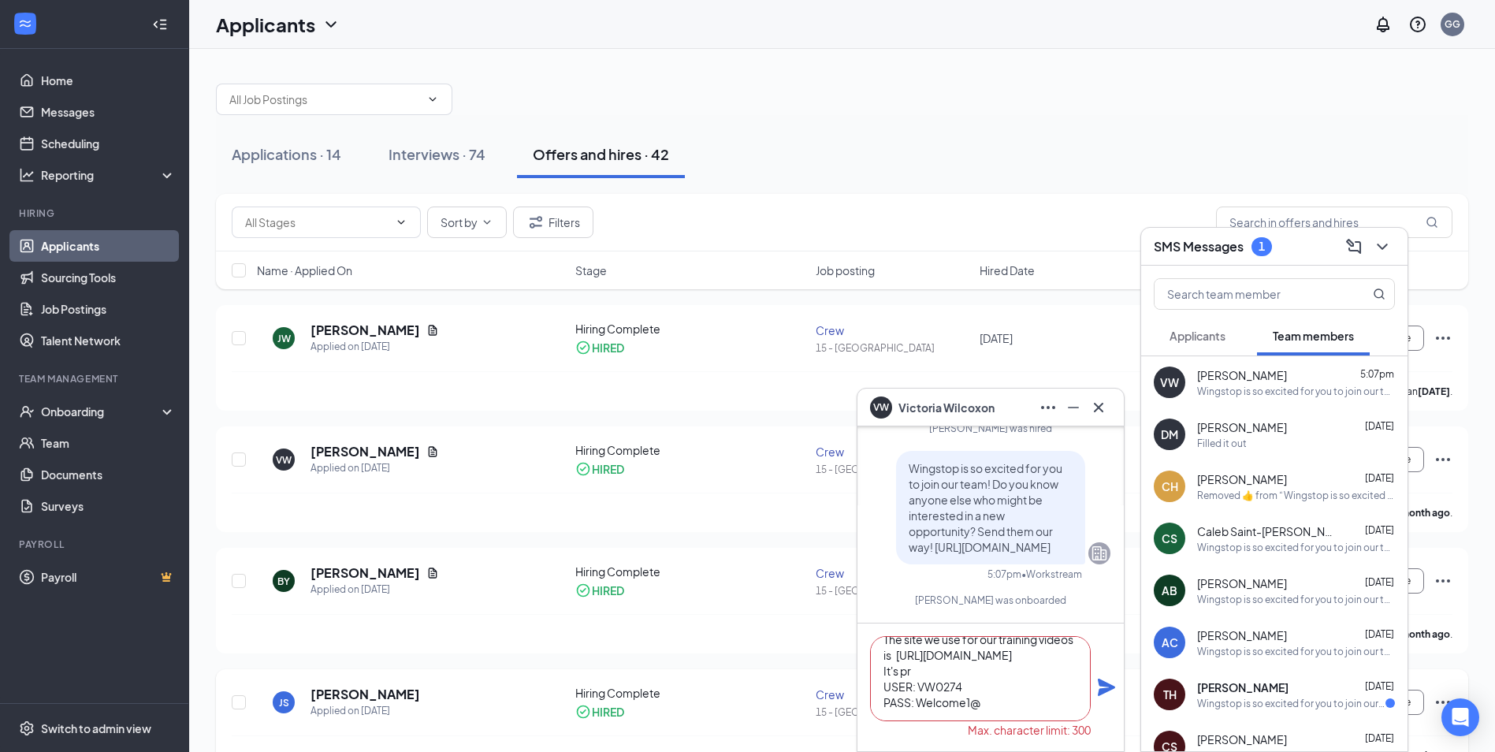
drag, startPoint x: 910, startPoint y: 669, endPoint x: 757, endPoint y: 672, distance: 153.7
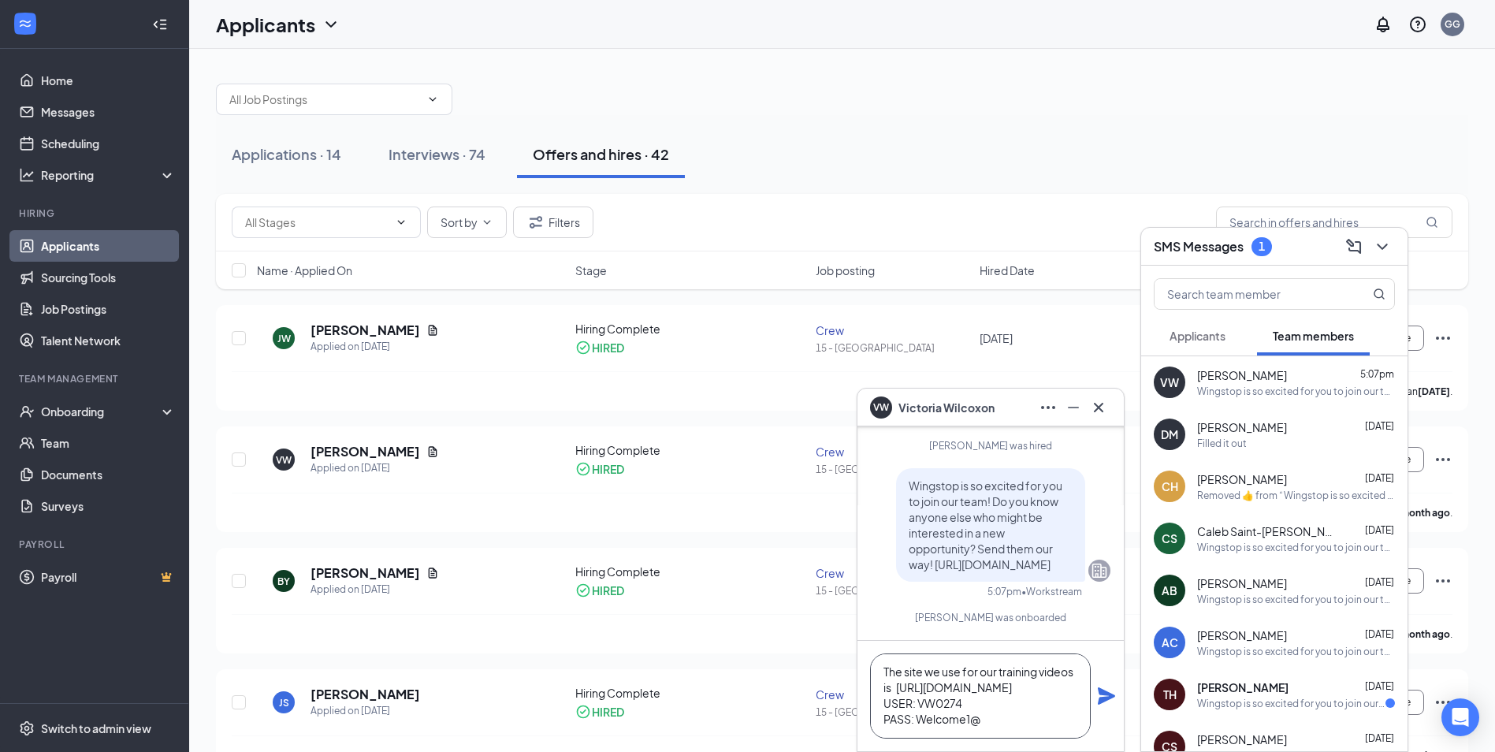
scroll to position [111, 0]
click at [995, 718] on textarea "Hi [PERSON_NAME]! This is [PERSON_NAME]. I've got you starting [DATE] from 5pm …" at bounding box center [980, 695] width 221 height 85
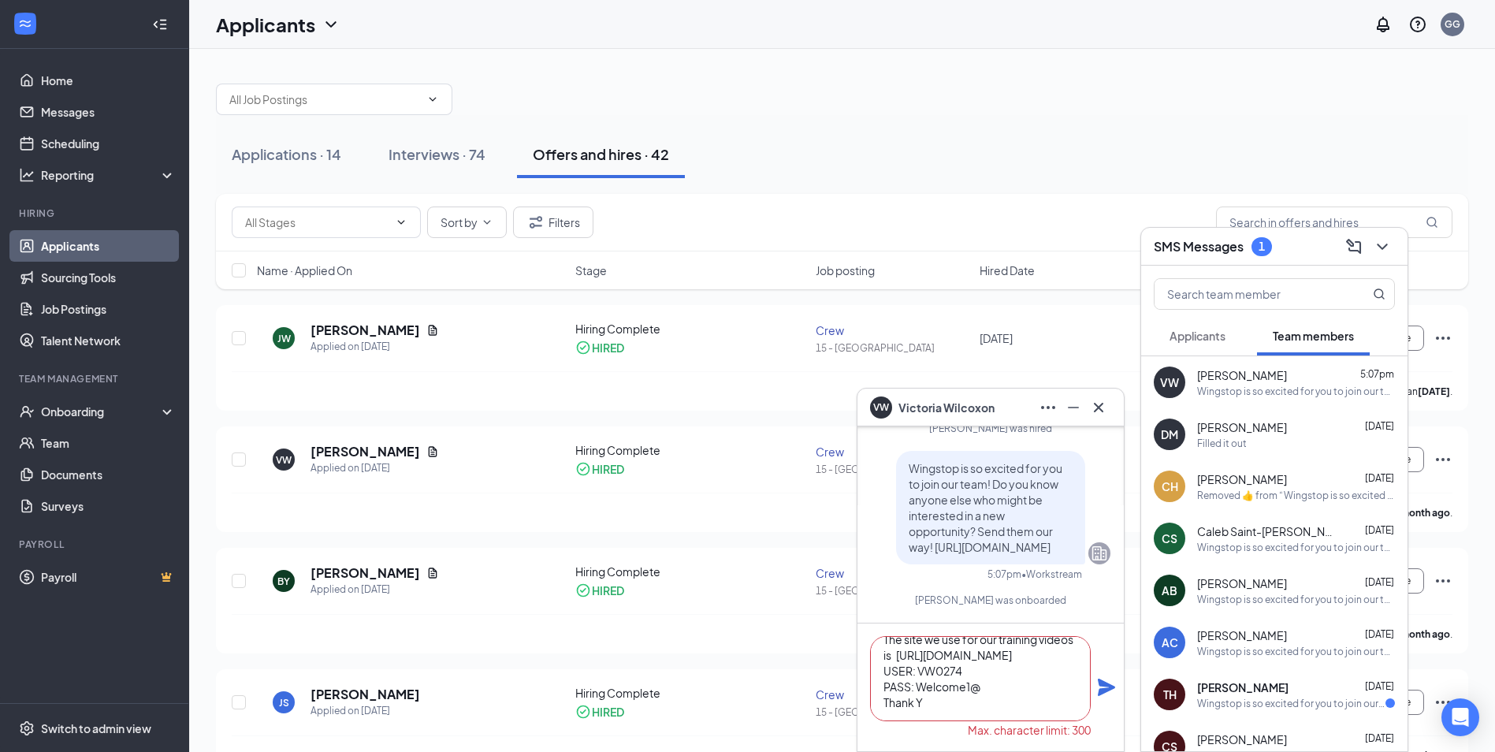
click at [898, 653] on textarea "Hi [PERSON_NAME]! This is [PERSON_NAME]. I've got you starting [DATE] from 5pm …" at bounding box center [980, 678] width 221 height 85
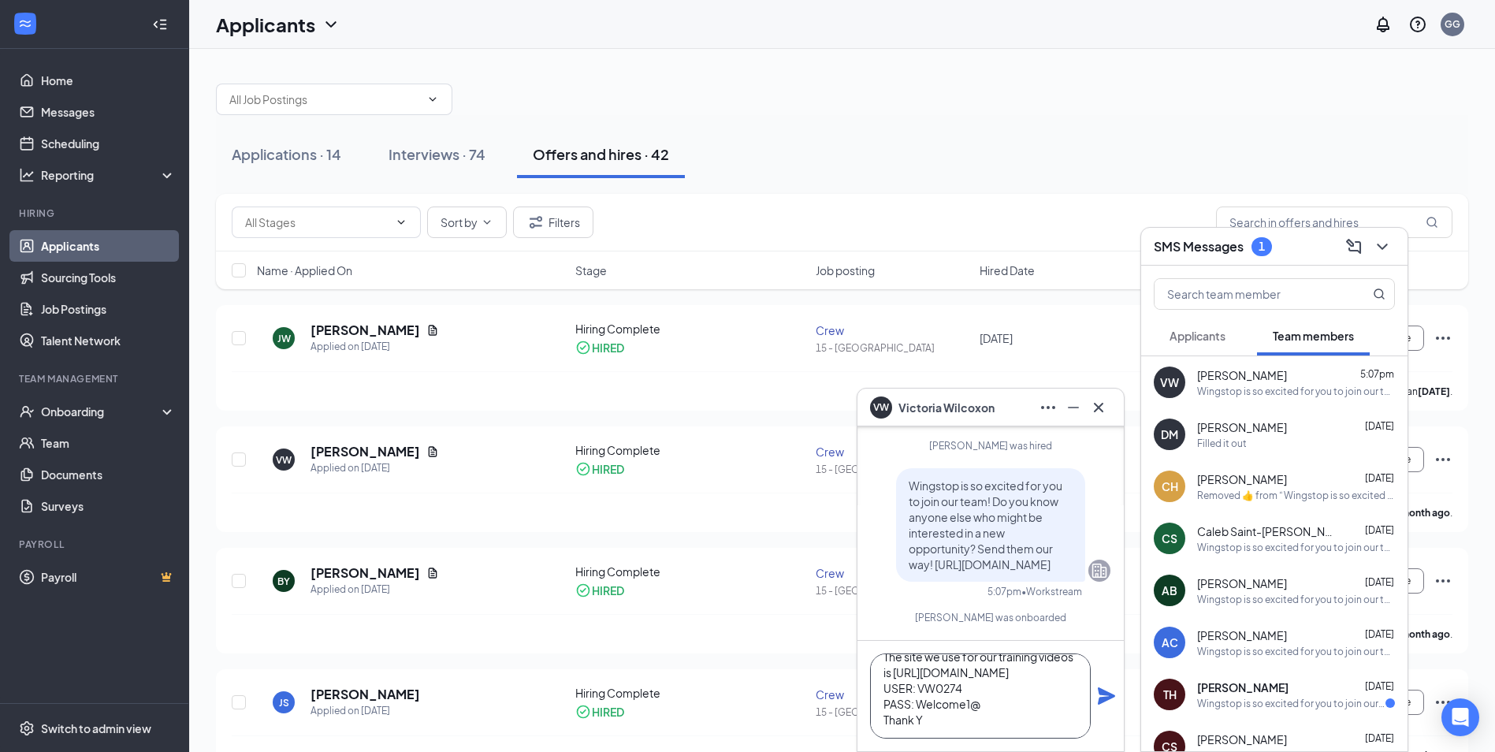
click at [954, 715] on textarea "Hi [PERSON_NAME]! This is [PERSON_NAME]. I've got you starting [DATE] from 5pm …" at bounding box center [980, 695] width 221 height 85
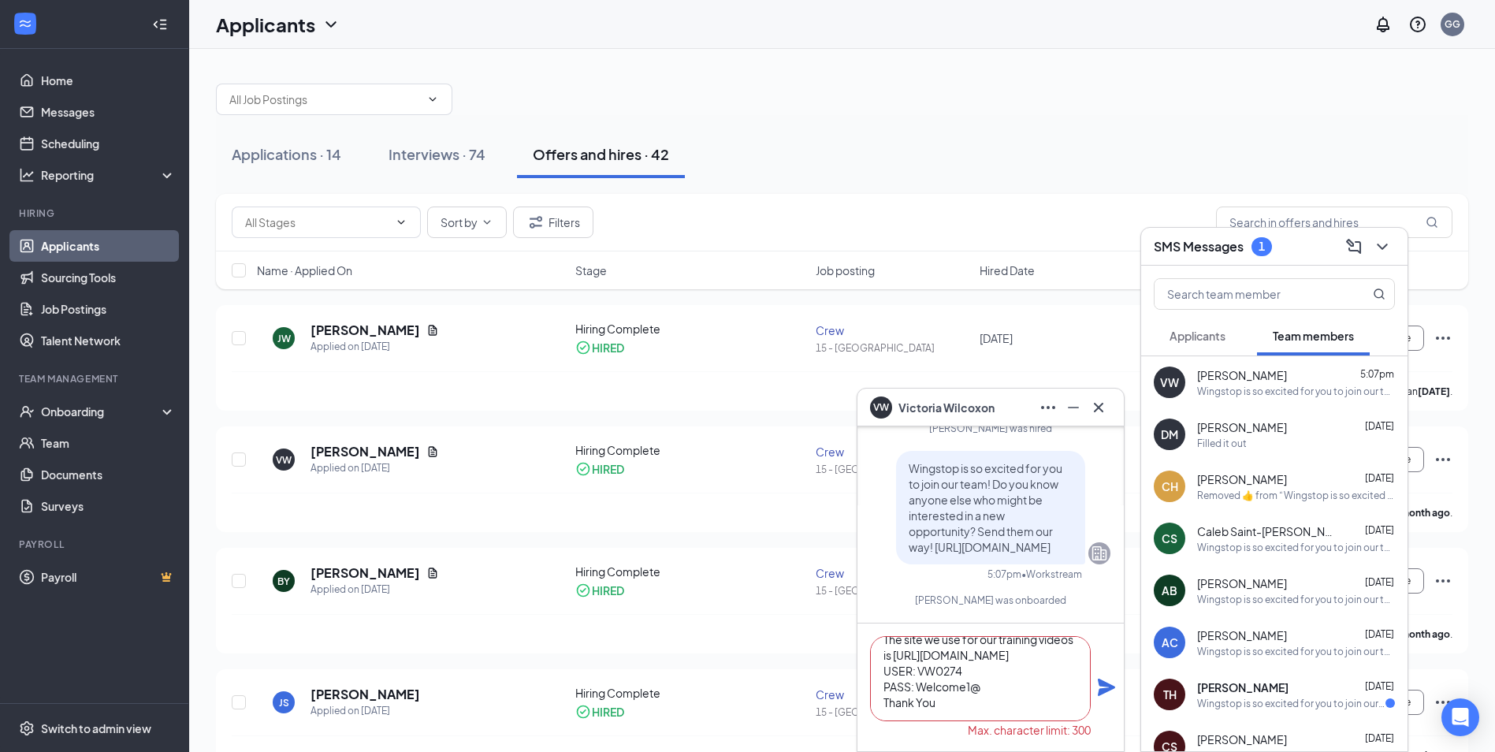
type textarea "Hi [PERSON_NAME]! This is [PERSON_NAME]. I've got you starting [DATE] from 5pm …"
click at [1114, 690] on icon "Plane" at bounding box center [1106, 687] width 19 height 19
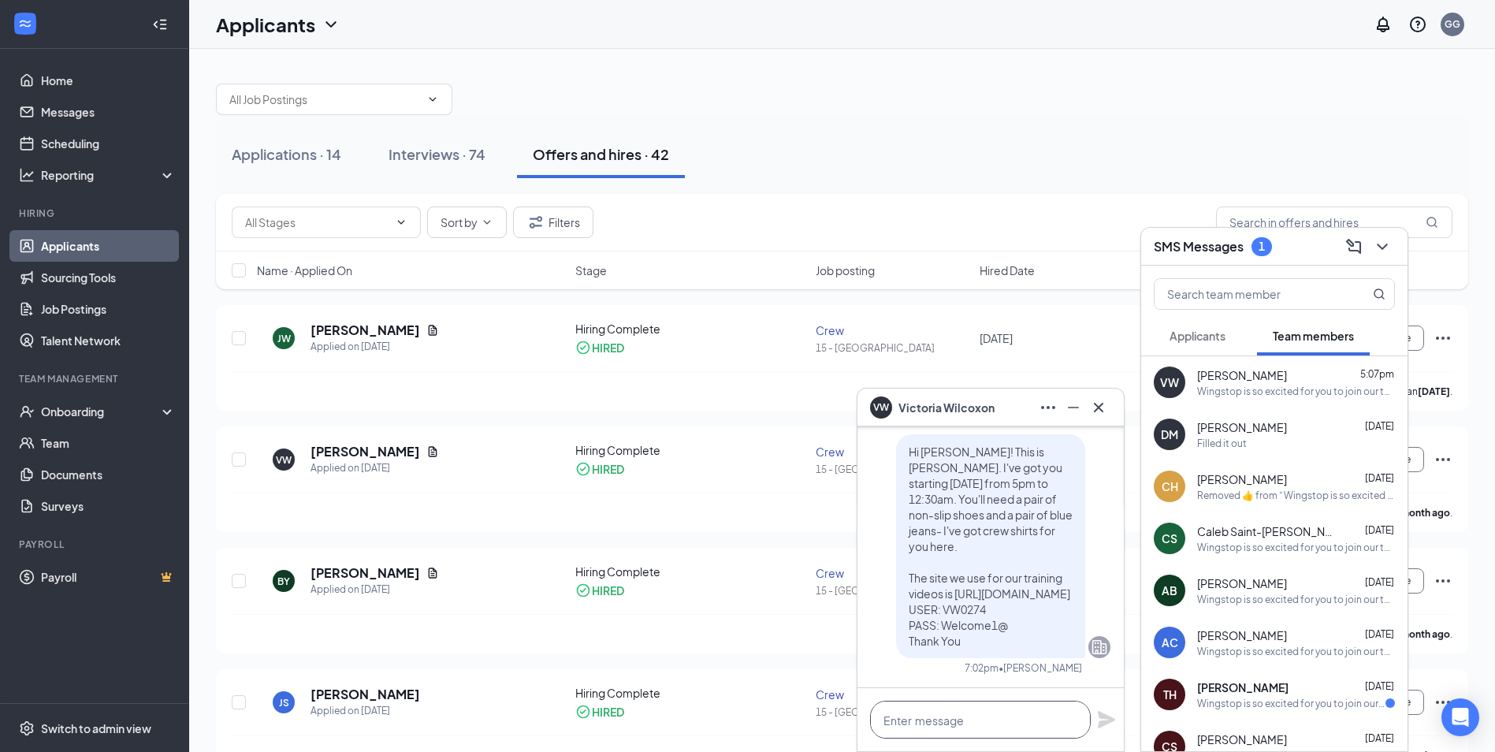
click at [927, 720] on textarea at bounding box center [980, 720] width 221 height 38
type textarea "See You Soon!"
drag, startPoint x: 1118, startPoint y: 718, endPoint x: 1107, endPoint y: 720, distance: 11.1
click at [1111, 719] on div "See You Soon!" at bounding box center [990, 719] width 266 height 63
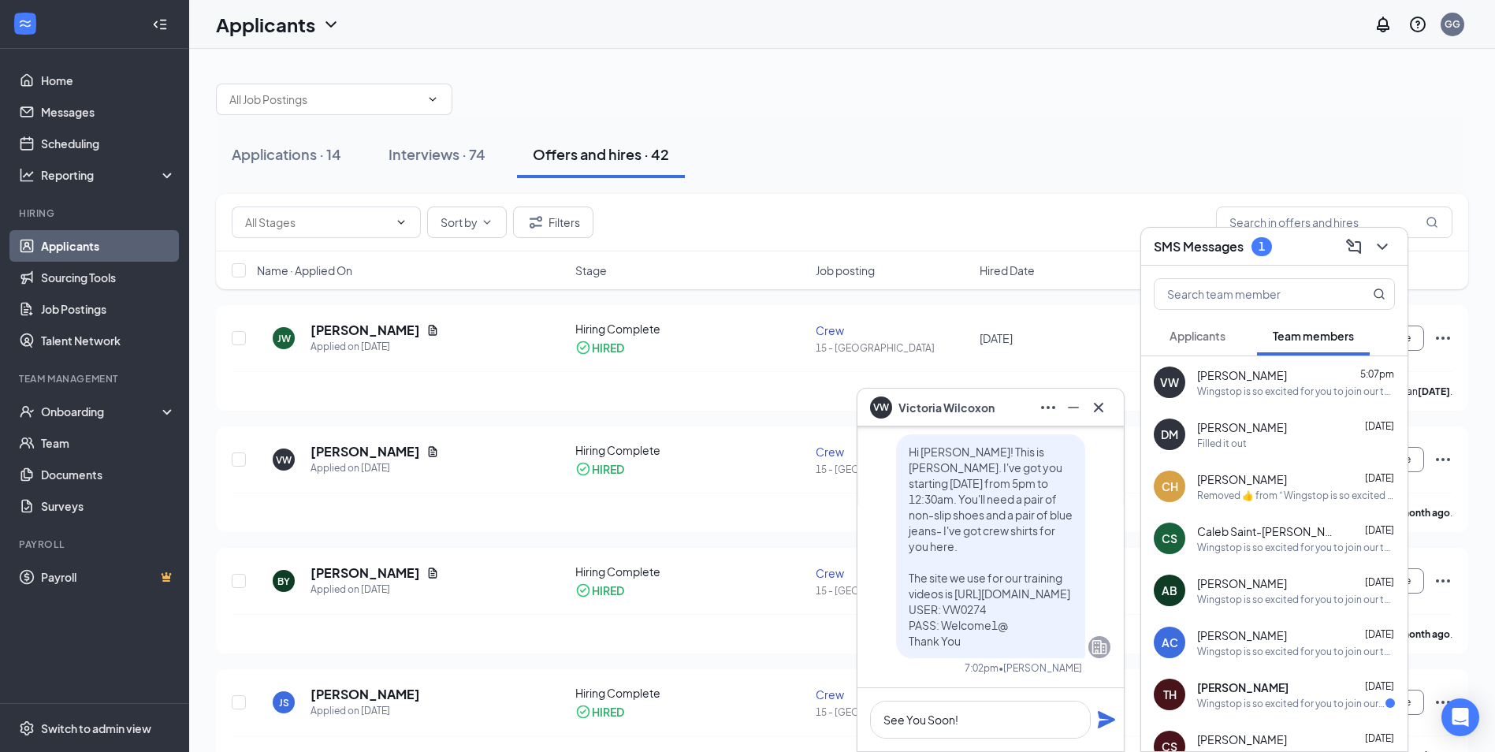
click at [1107, 720] on icon "Plane" at bounding box center [1106, 719] width 19 height 19
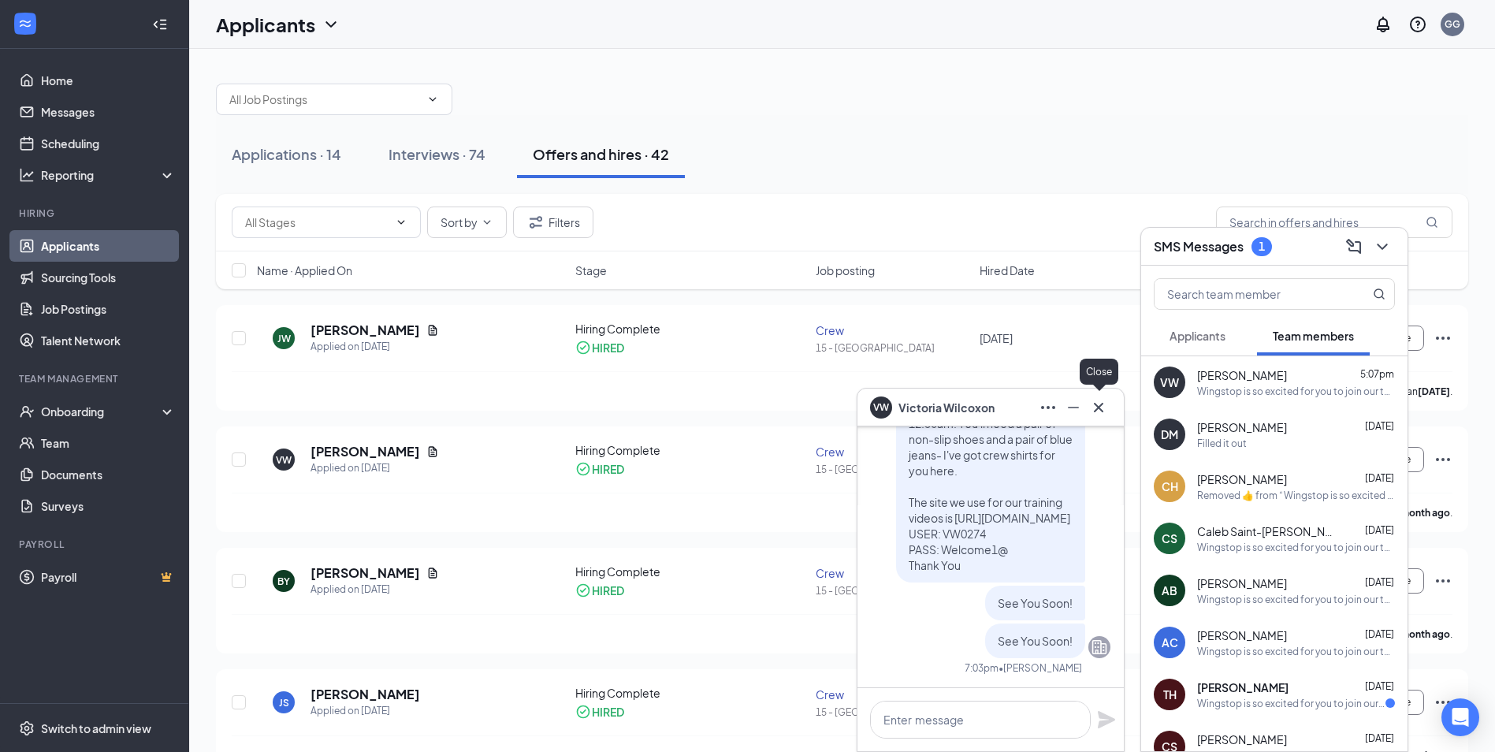
click at [1105, 404] on icon "Cross" at bounding box center [1098, 407] width 19 height 19
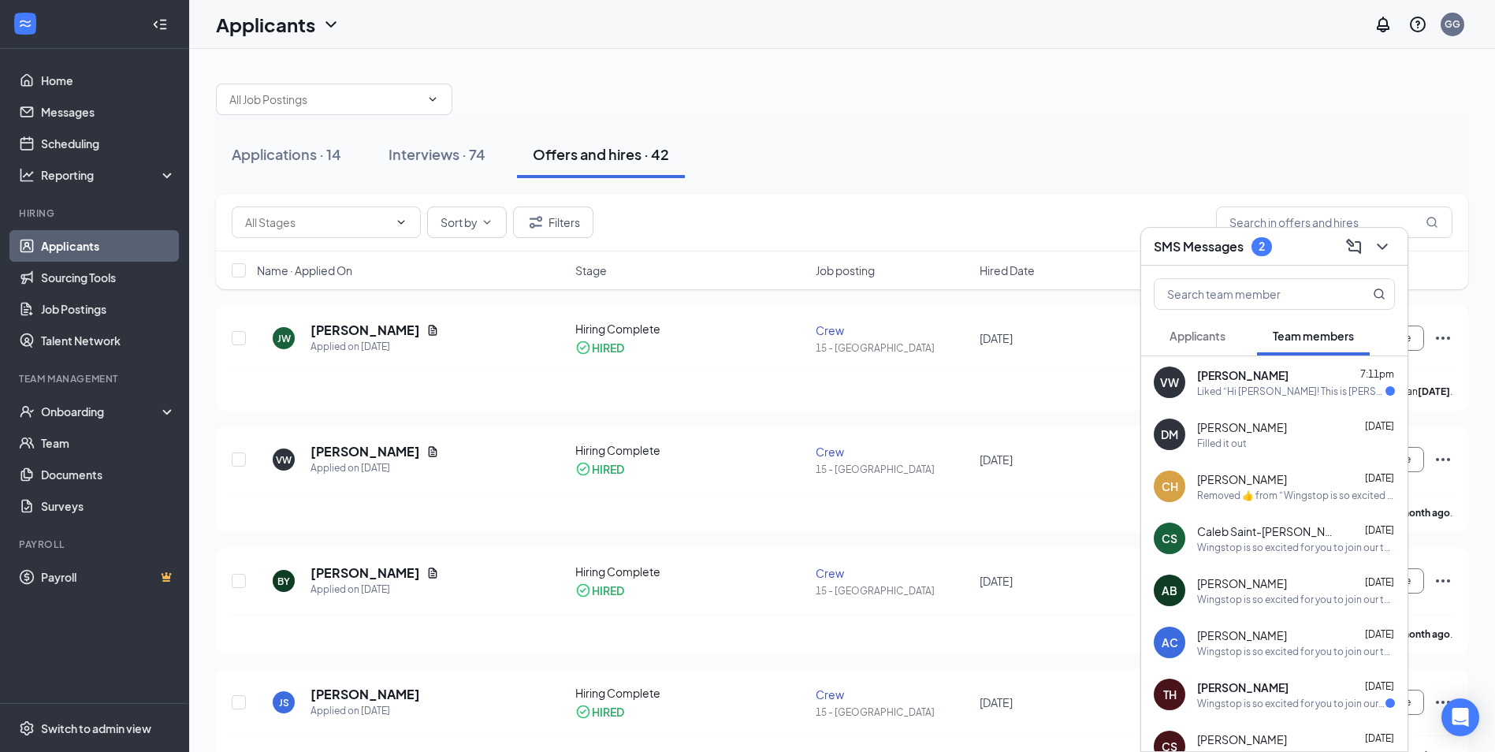
click at [1227, 400] on div "VW [PERSON_NAME] 7:11pm Liked “Hi [PERSON_NAME]! This is [PERSON_NAME]. I've go…" at bounding box center [1274, 382] width 266 height 52
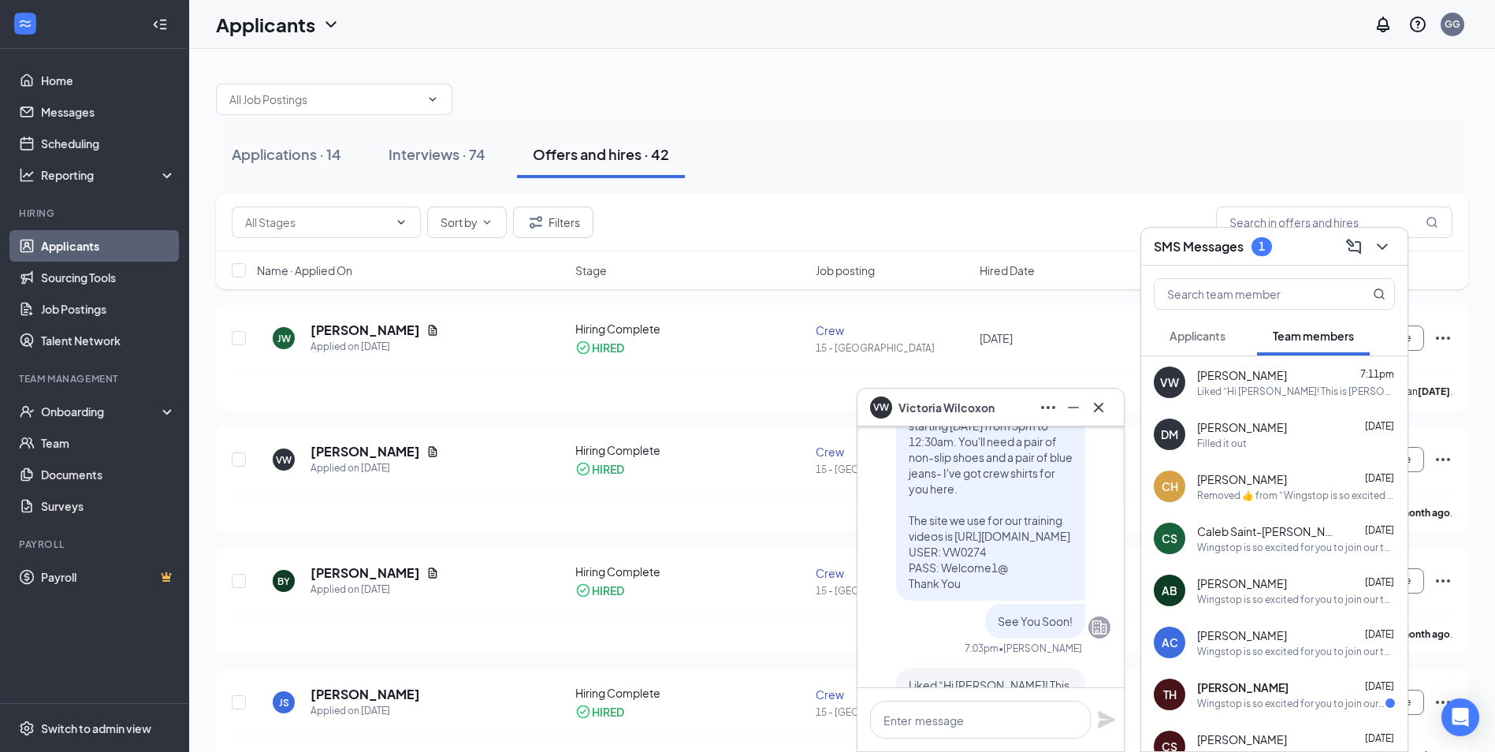
scroll to position [-249, 0]
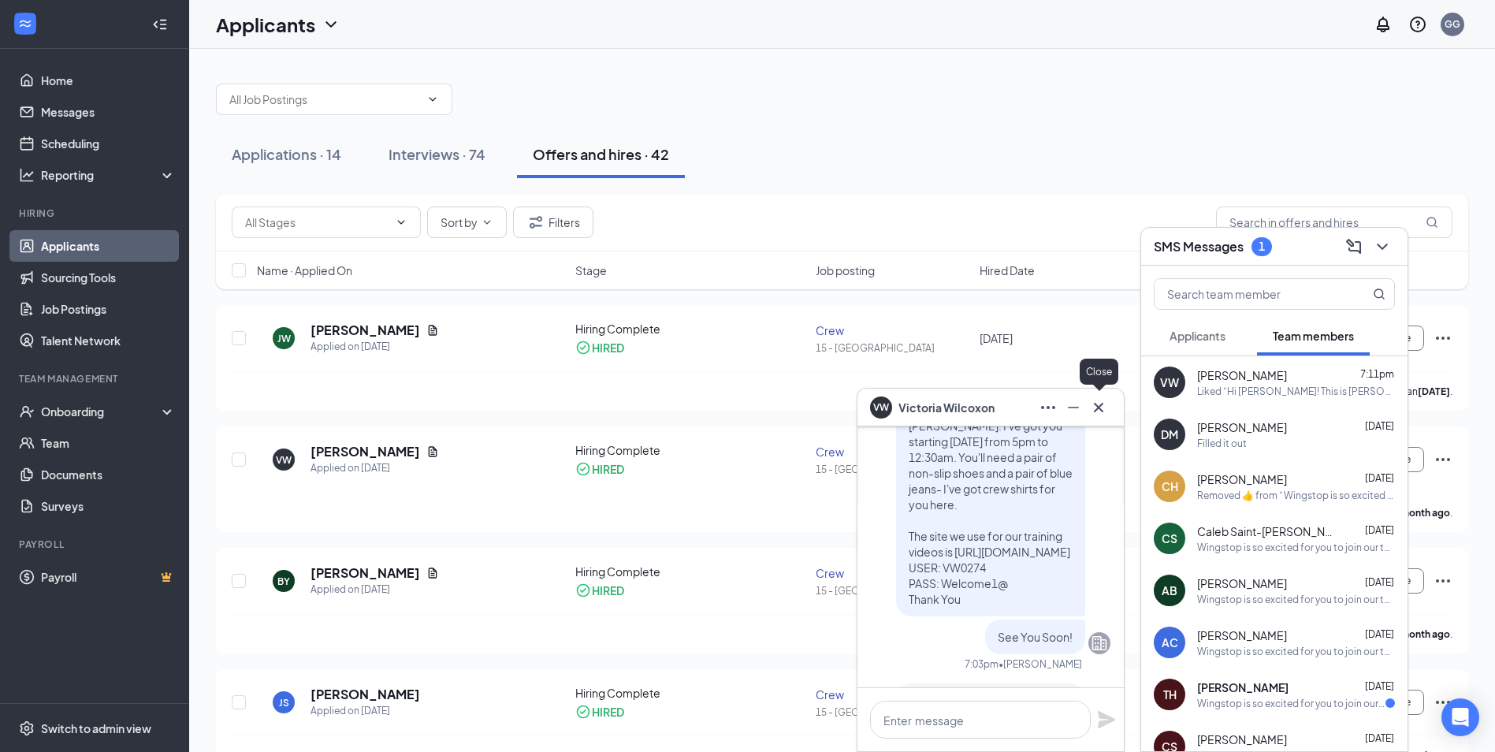
click at [1095, 400] on icon "Cross" at bounding box center [1098, 407] width 19 height 19
